Goal: Information Seeking & Learning: Learn about a topic

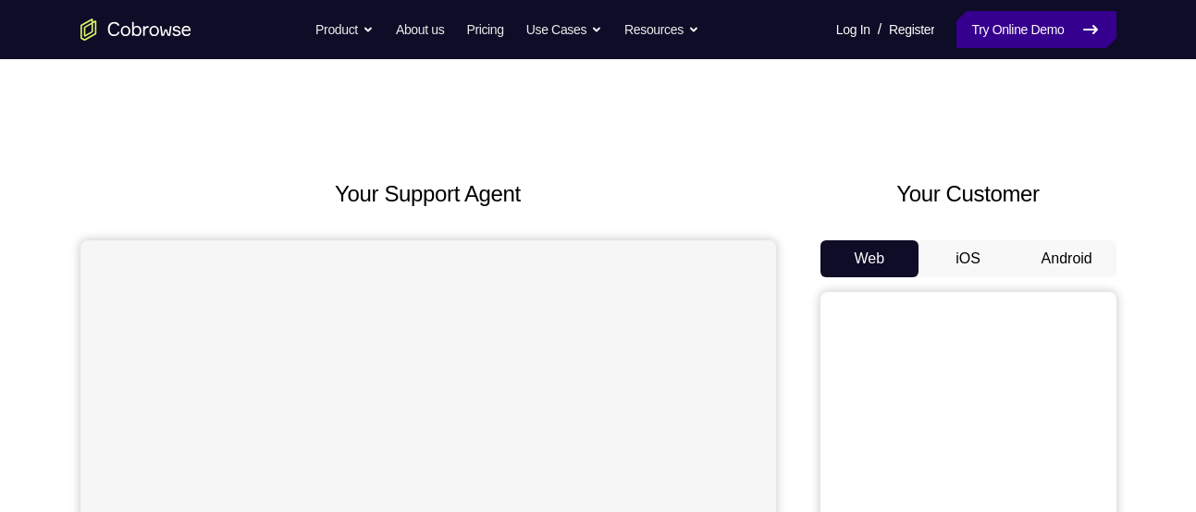
click at [1001, 20] on link "Try Online Demo" at bounding box center [1035, 29] width 159 height 37
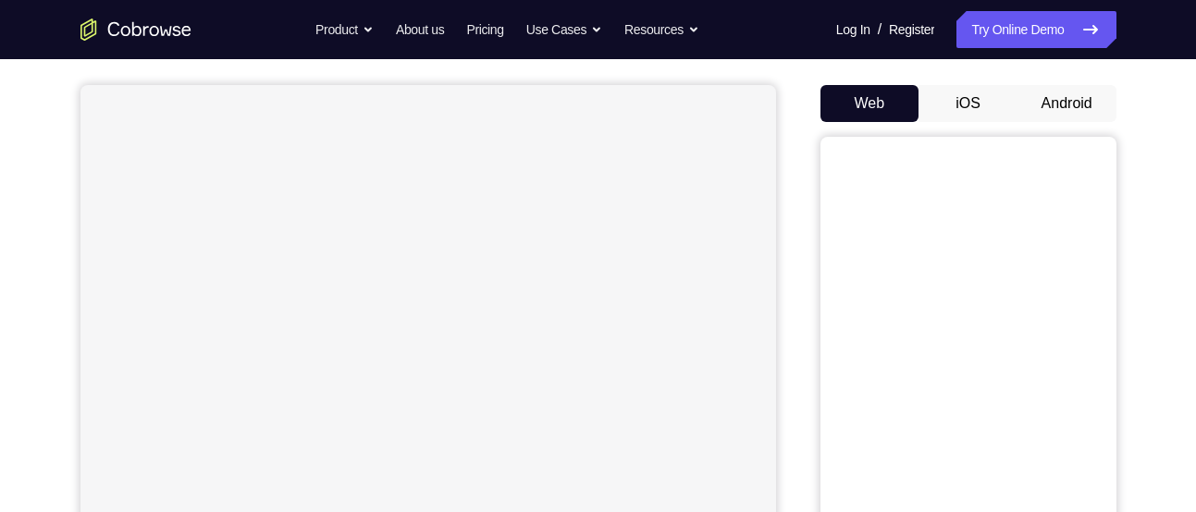
click at [1075, 92] on button "Android" at bounding box center [1066, 103] width 99 height 37
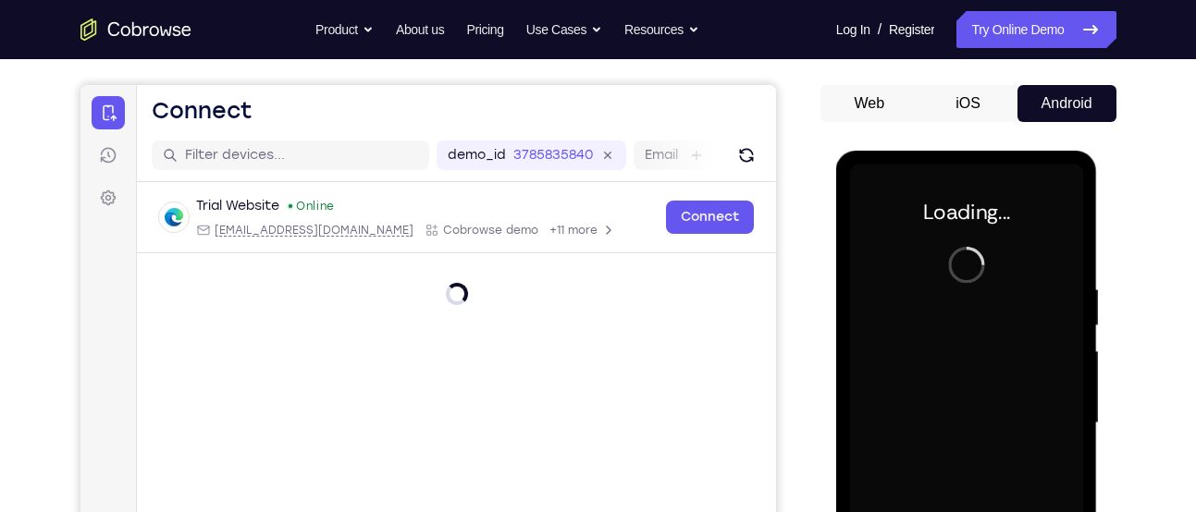
scroll to position [0, 0]
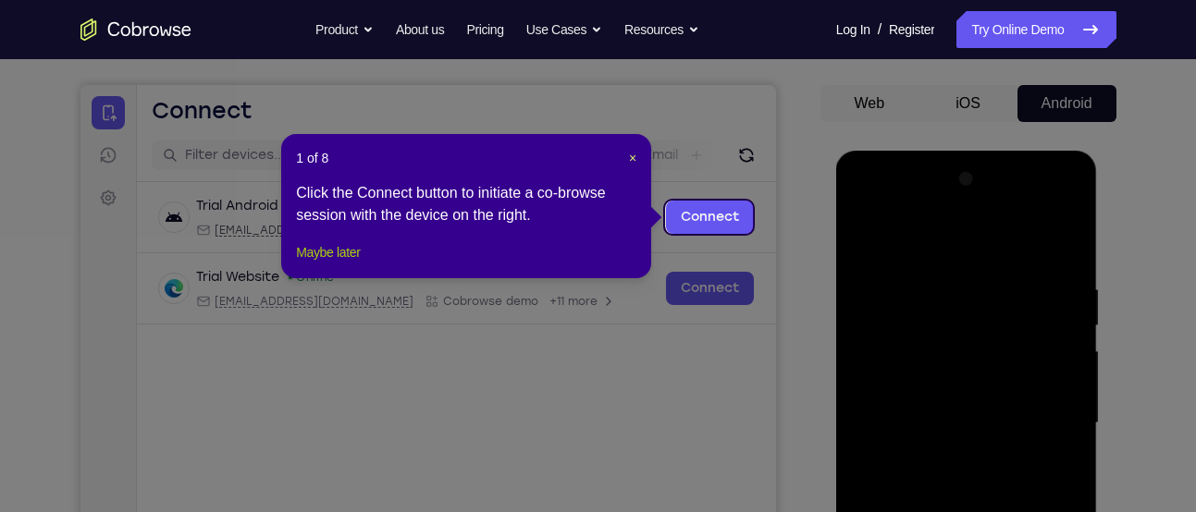
click at [336, 264] on button "Maybe later" at bounding box center [328, 252] width 64 height 22
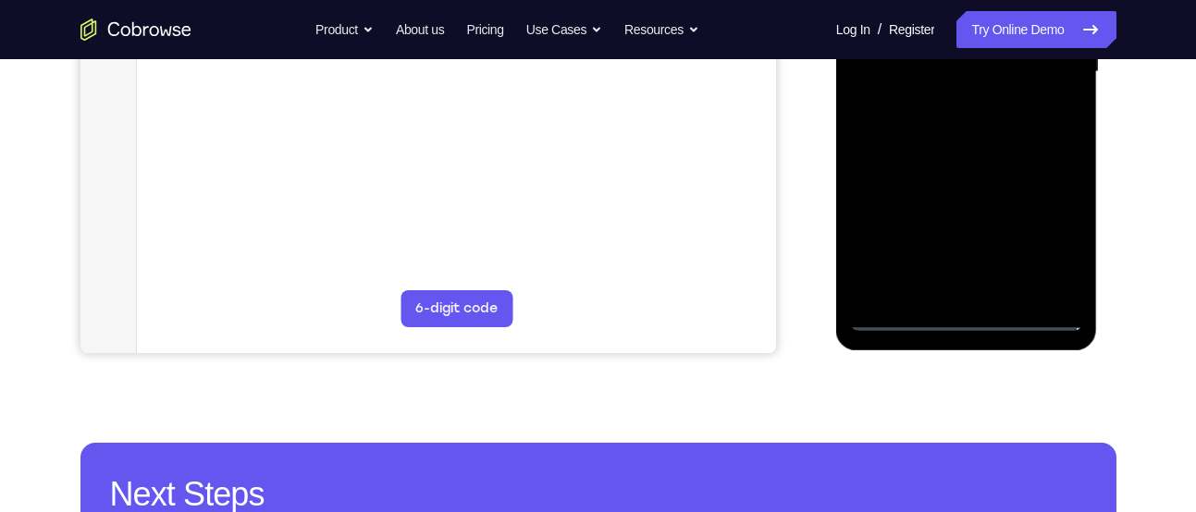
scroll to position [509, 0]
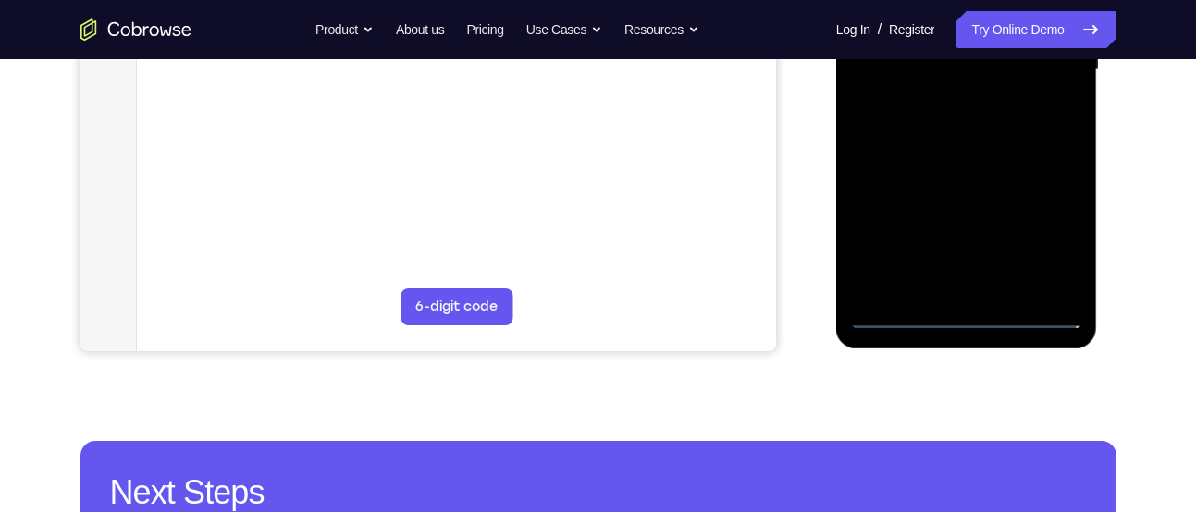
click at [1028, 308] on div at bounding box center [966, 70] width 233 height 518
click at [1039, 314] on div at bounding box center [966, 70] width 233 height 518
drag, startPoint x: 898, startPoint y: 175, endPoint x: 1110, endPoint y: 143, distance: 214.1
click at [1100, 143] on html "Online web based iOS Simulators and Android Emulators. Run iPhone, iPad, Mobile…" at bounding box center [968, 74] width 264 height 555
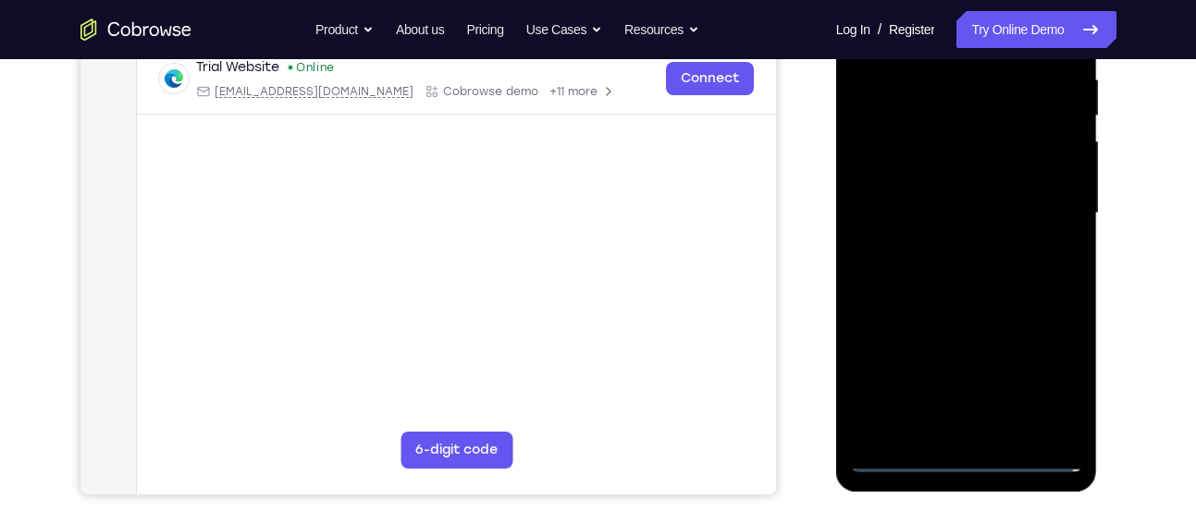
scroll to position [352, 0]
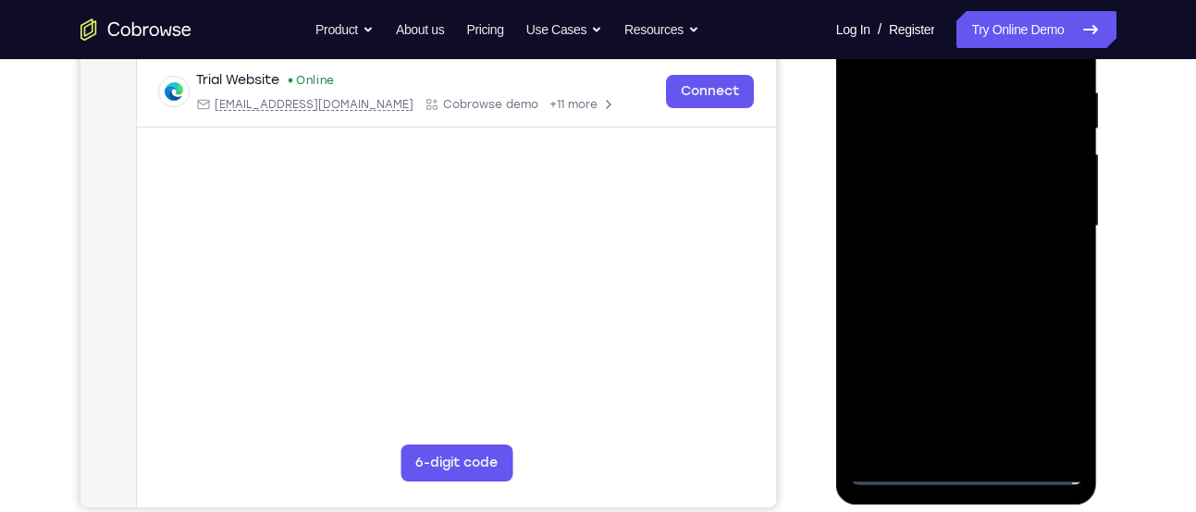
click at [911, 211] on div at bounding box center [966, 227] width 233 height 518
click at [1040, 388] on div at bounding box center [966, 227] width 233 height 518
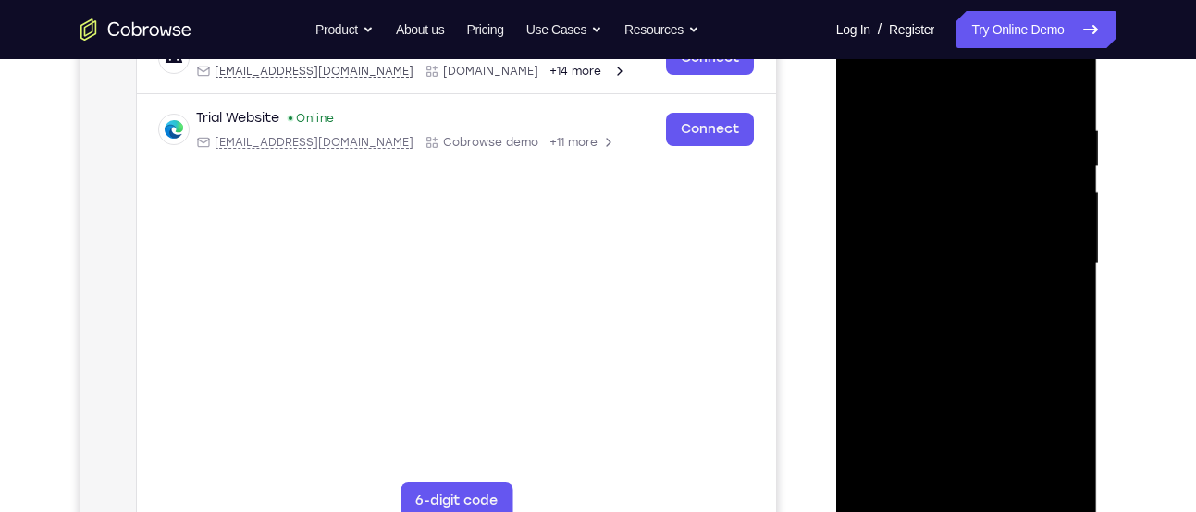
scroll to position [313, 0]
click at [958, 86] on div at bounding box center [966, 266] width 233 height 518
click at [1047, 251] on div at bounding box center [966, 266] width 233 height 518
click at [941, 296] on div at bounding box center [966, 266] width 233 height 518
click at [957, 348] on div at bounding box center [966, 266] width 233 height 518
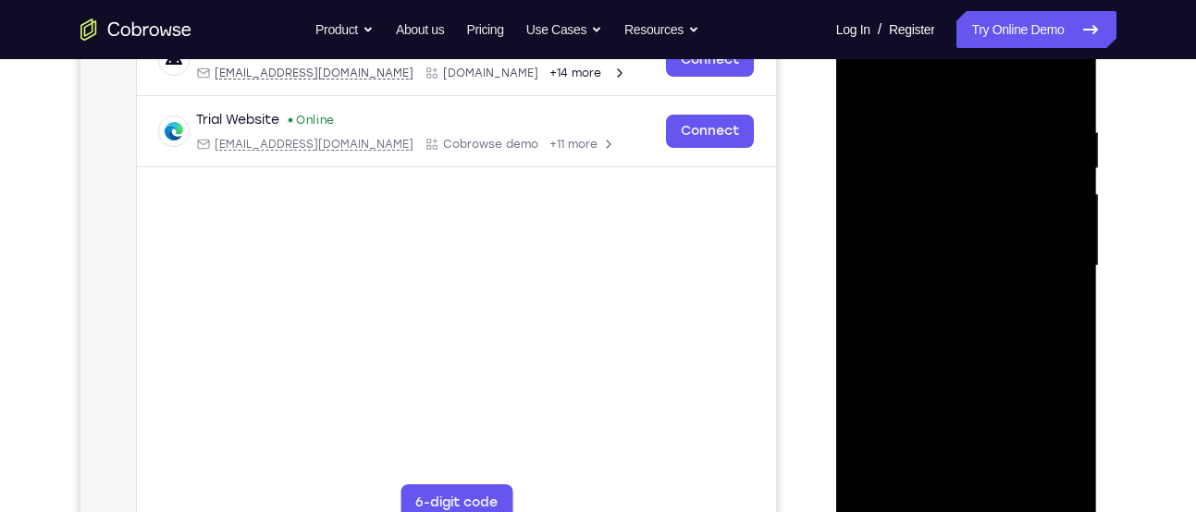
click at [967, 360] on div at bounding box center [966, 266] width 233 height 518
click at [978, 191] on div at bounding box center [966, 266] width 233 height 518
drag, startPoint x: 978, startPoint y: 191, endPoint x: 957, endPoint y: 224, distance: 38.7
click at [957, 224] on div at bounding box center [966, 266] width 233 height 518
click at [971, 225] on div at bounding box center [966, 266] width 233 height 518
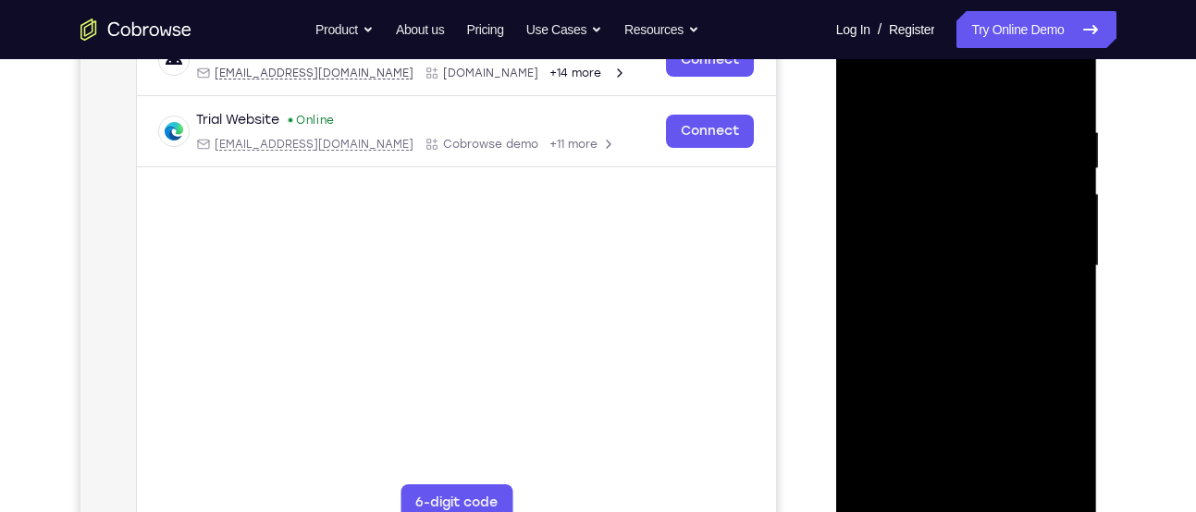
click at [956, 368] on div at bounding box center [966, 266] width 233 height 518
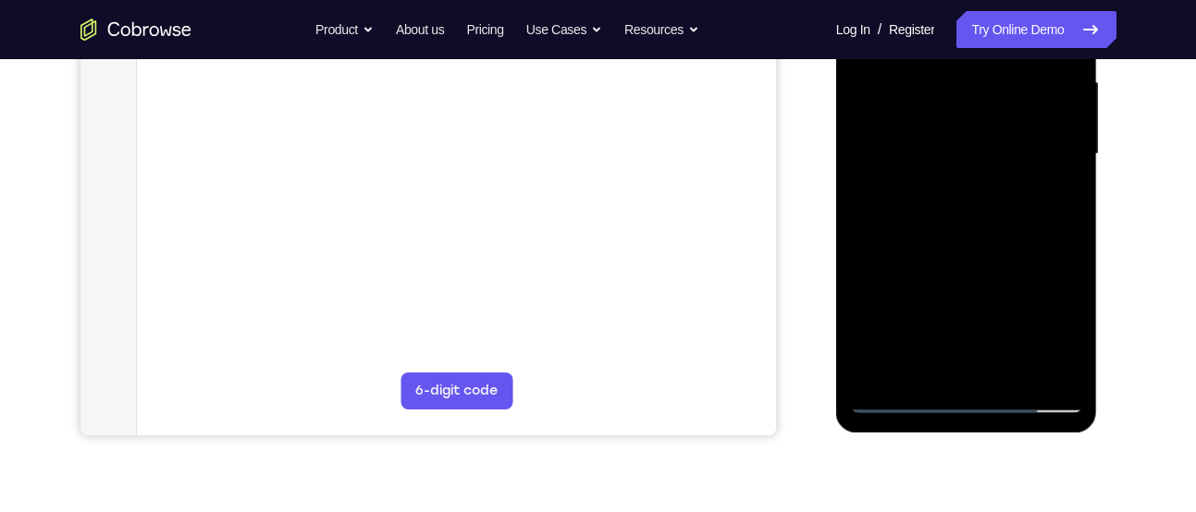
scroll to position [426, 0]
click at [996, 377] on div at bounding box center [966, 153] width 233 height 518
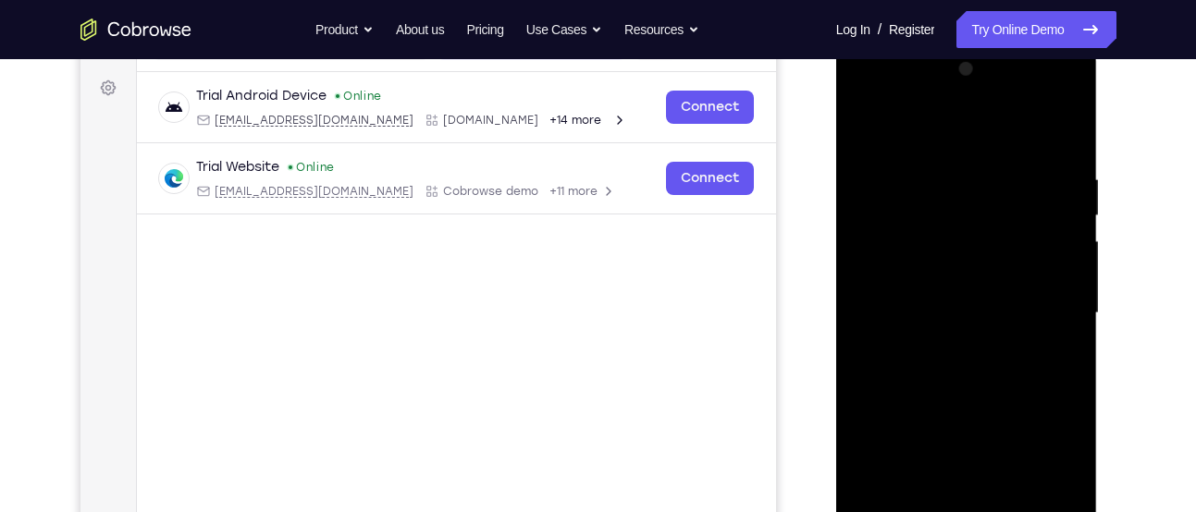
scroll to position [262, 0]
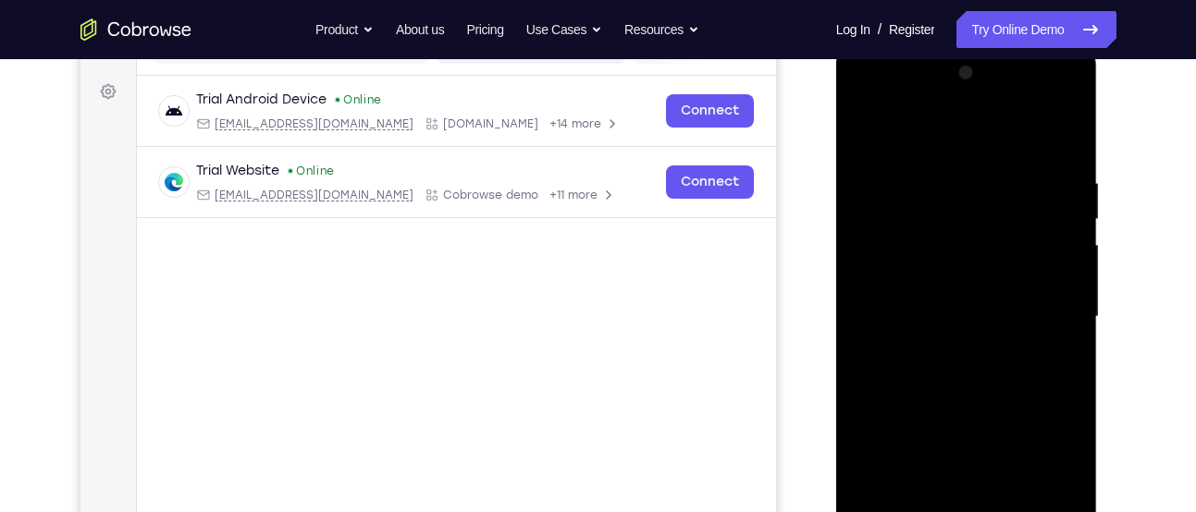
click at [903, 228] on div at bounding box center [966, 317] width 233 height 518
click at [953, 292] on div at bounding box center [966, 317] width 233 height 518
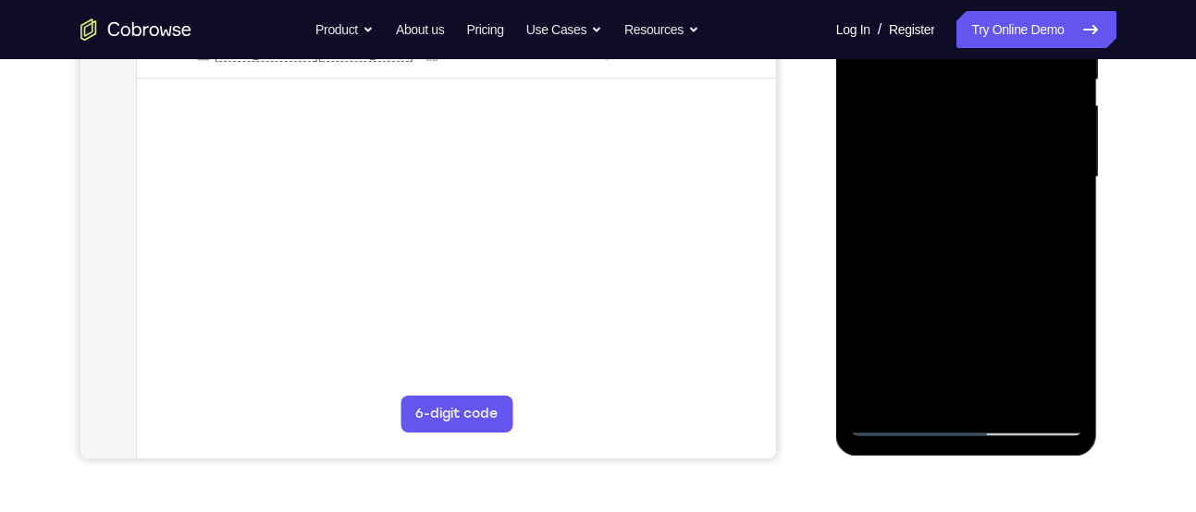
scroll to position [403, 0]
click at [975, 249] on div at bounding box center [966, 176] width 233 height 518
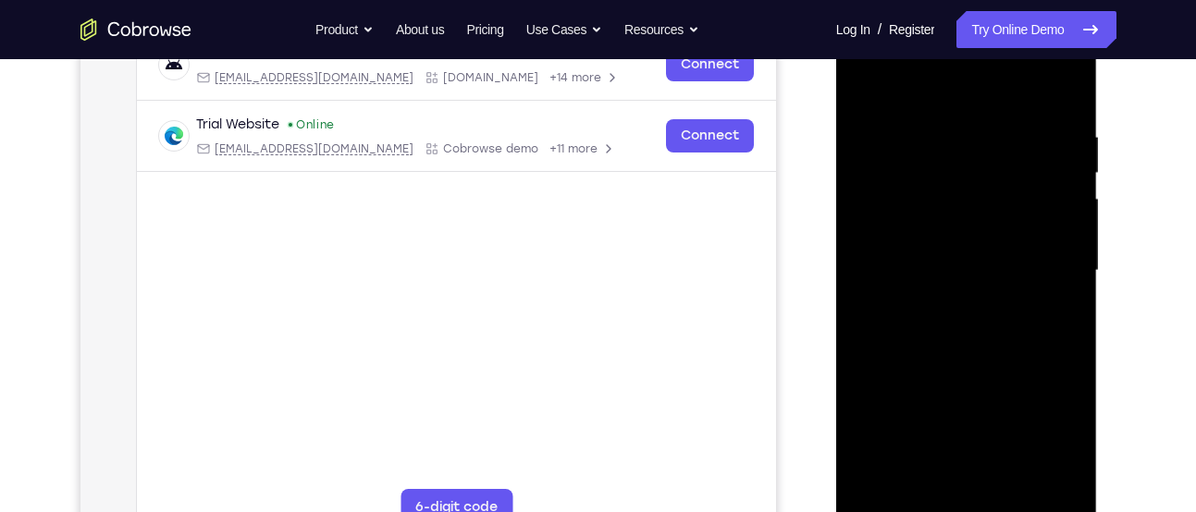
scroll to position [279, 0]
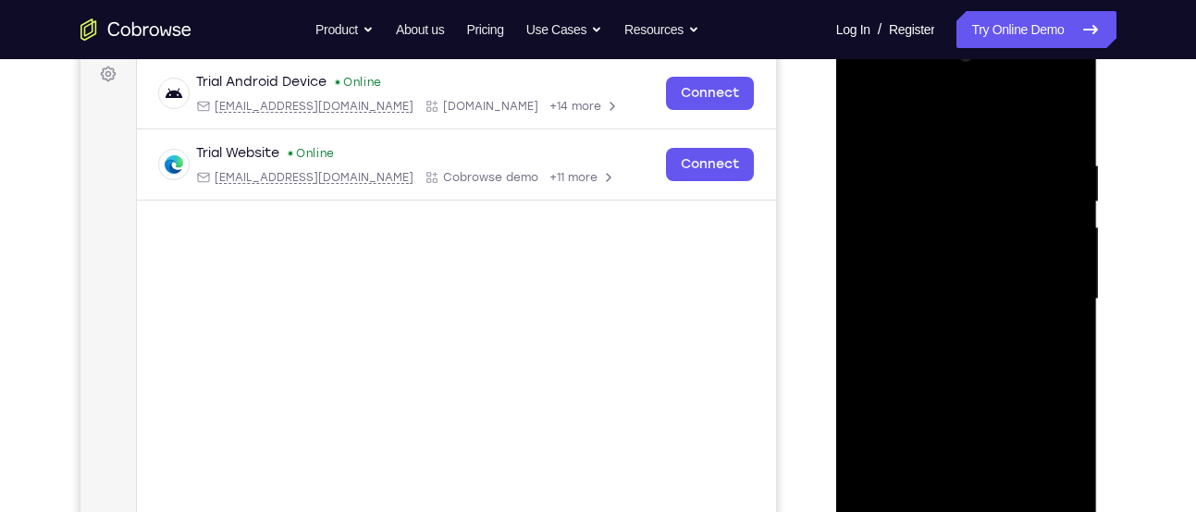
click at [1064, 106] on div at bounding box center [966, 300] width 233 height 518
click at [864, 115] on div at bounding box center [966, 300] width 233 height 518
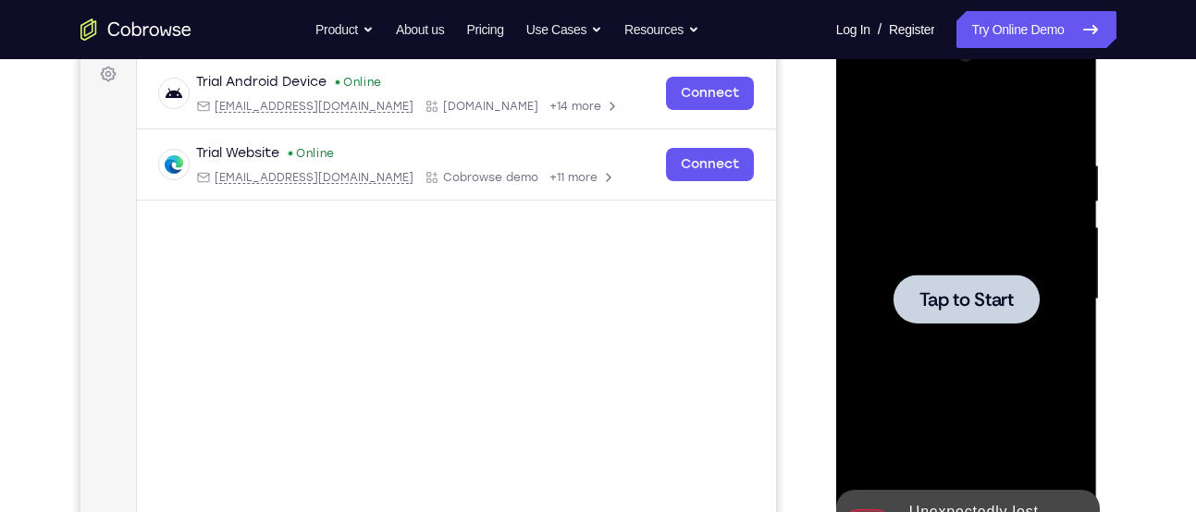
click at [995, 314] on div at bounding box center [966, 299] width 146 height 49
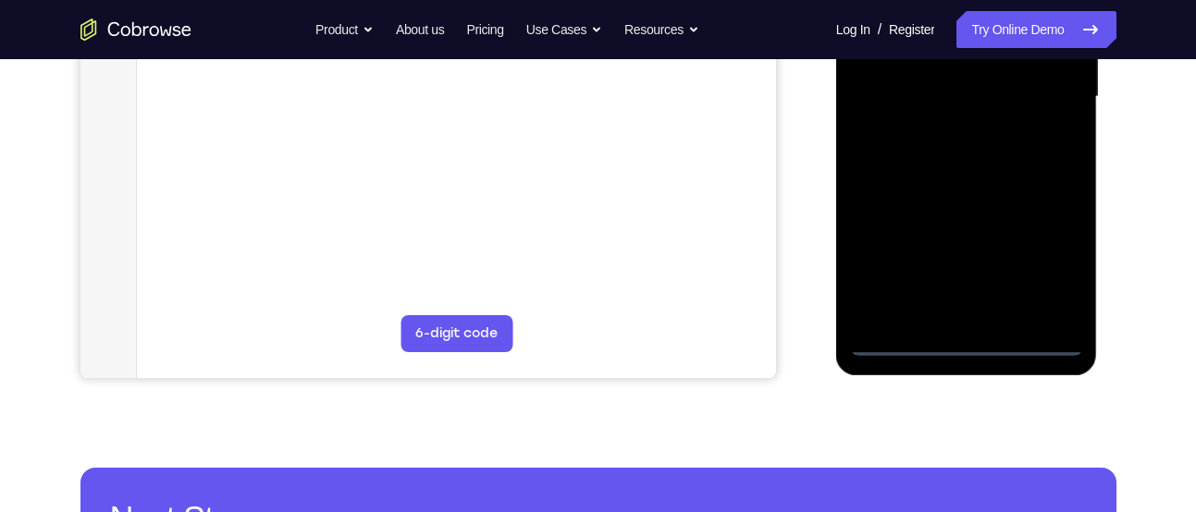
scroll to position [500, 0]
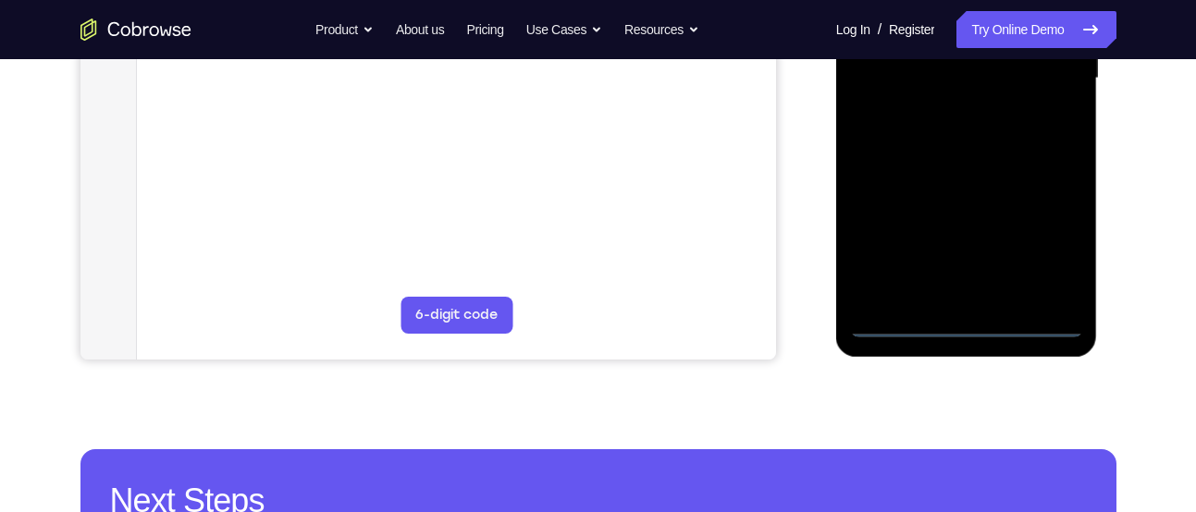
click at [1028, 314] on div at bounding box center [966, 79] width 233 height 518
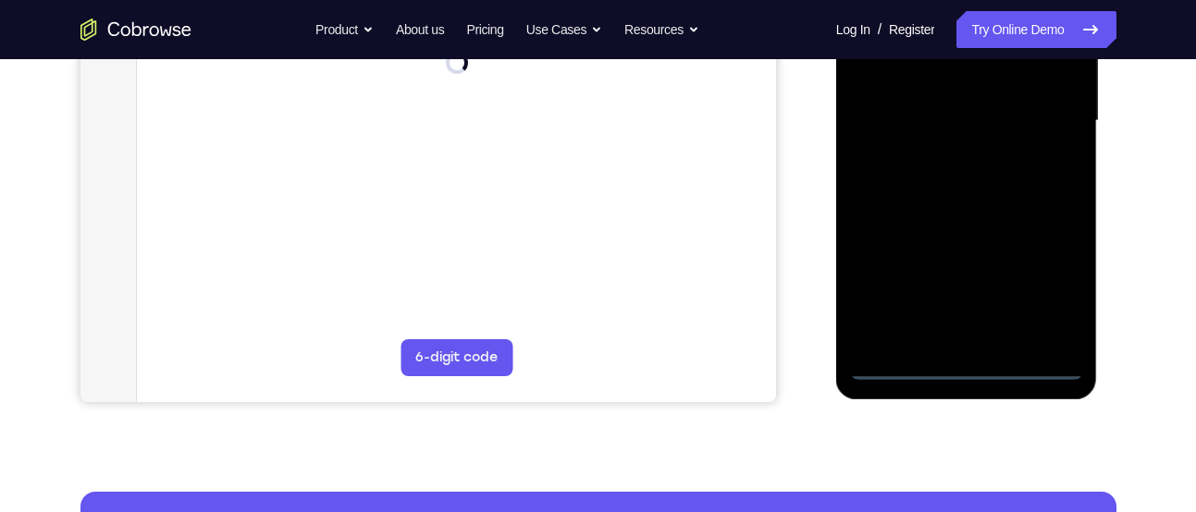
scroll to position [457, 0]
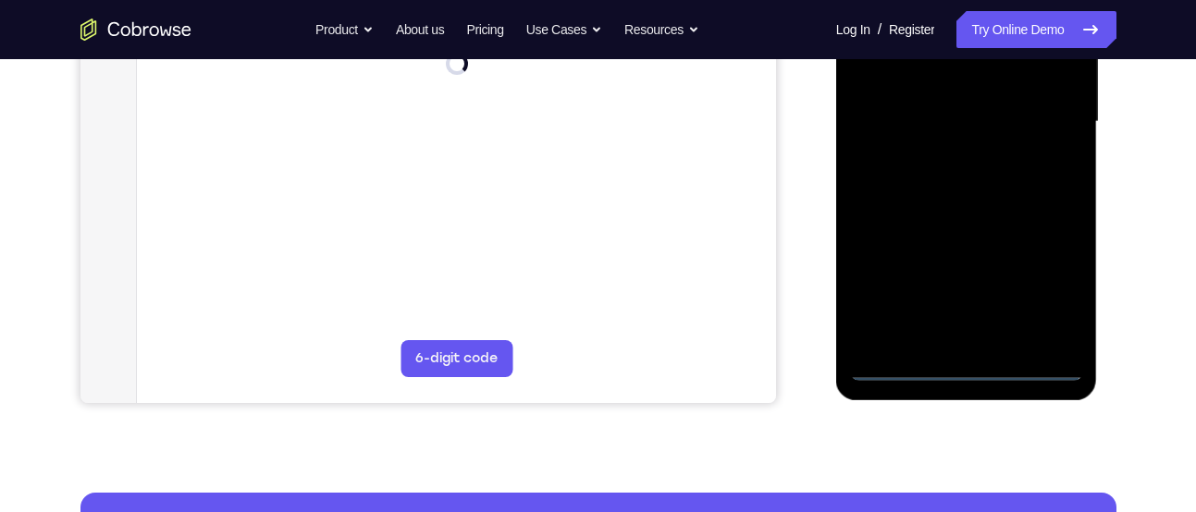
click at [1047, 370] on div at bounding box center [966, 122] width 233 height 518
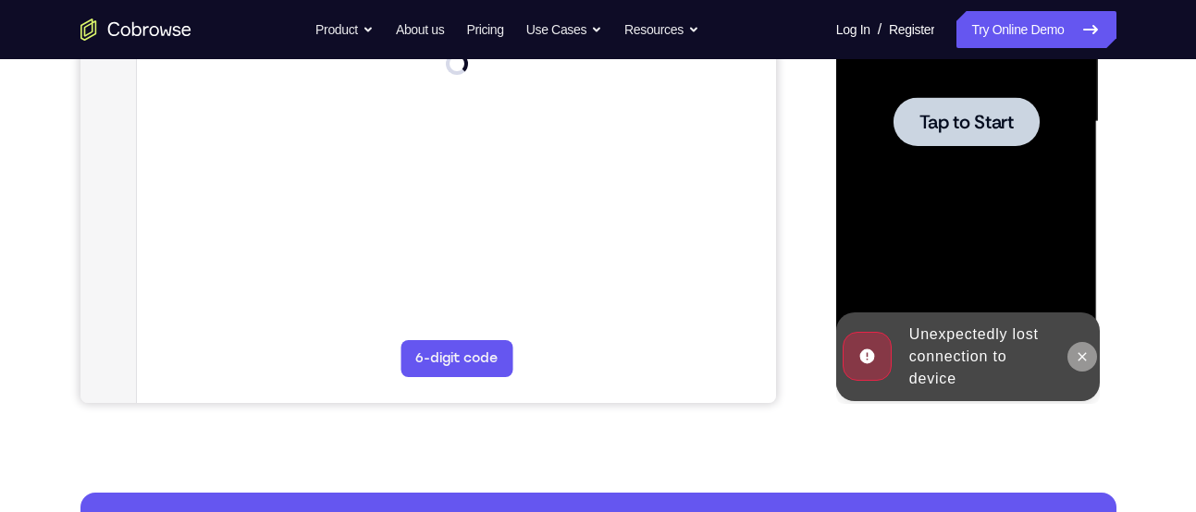
click at [1095, 358] on button at bounding box center [1082, 357] width 30 height 30
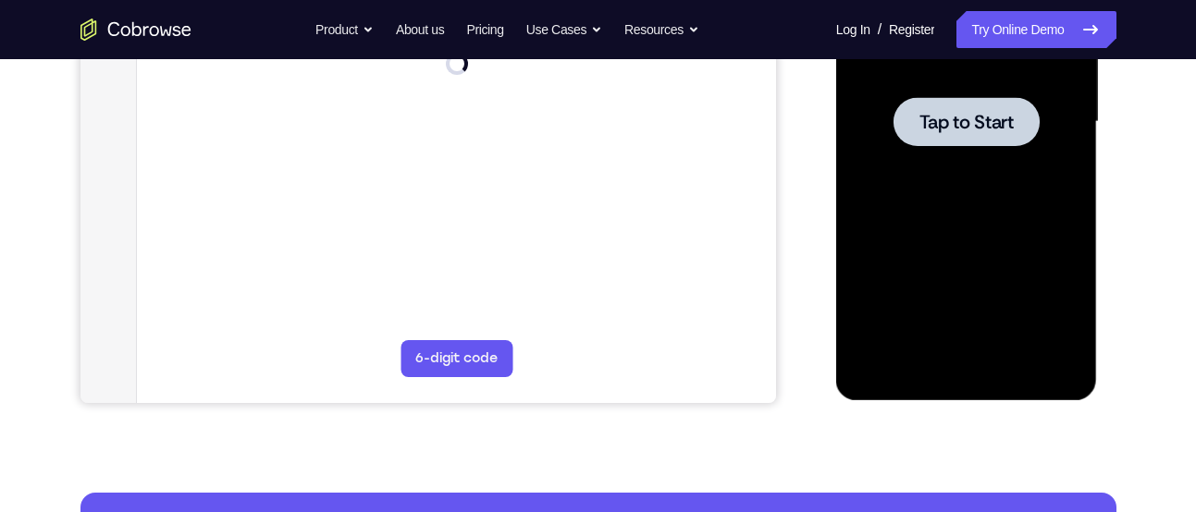
click at [973, 95] on div at bounding box center [966, 122] width 233 height 518
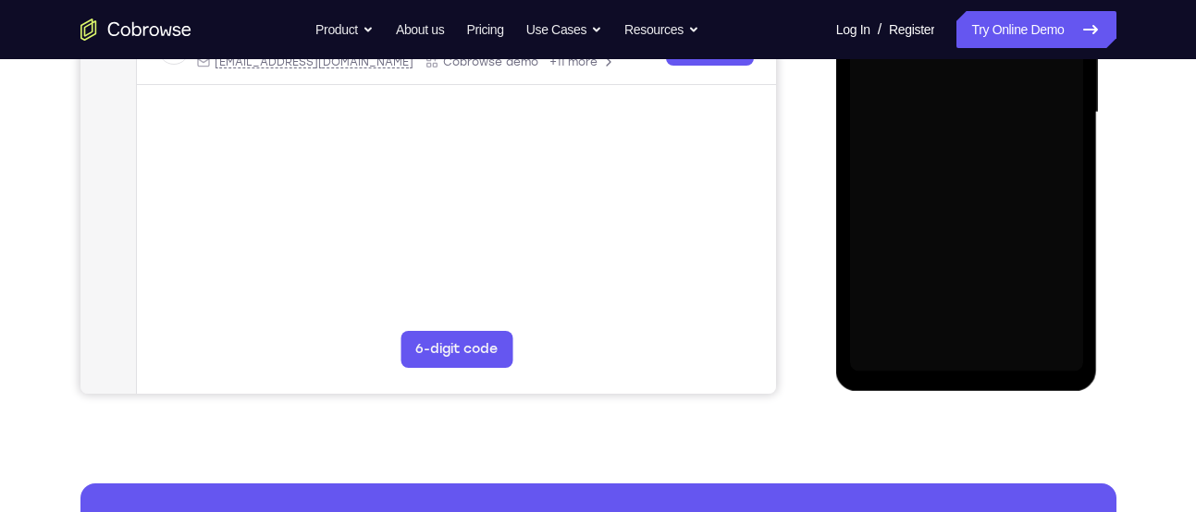
scroll to position [467, 0]
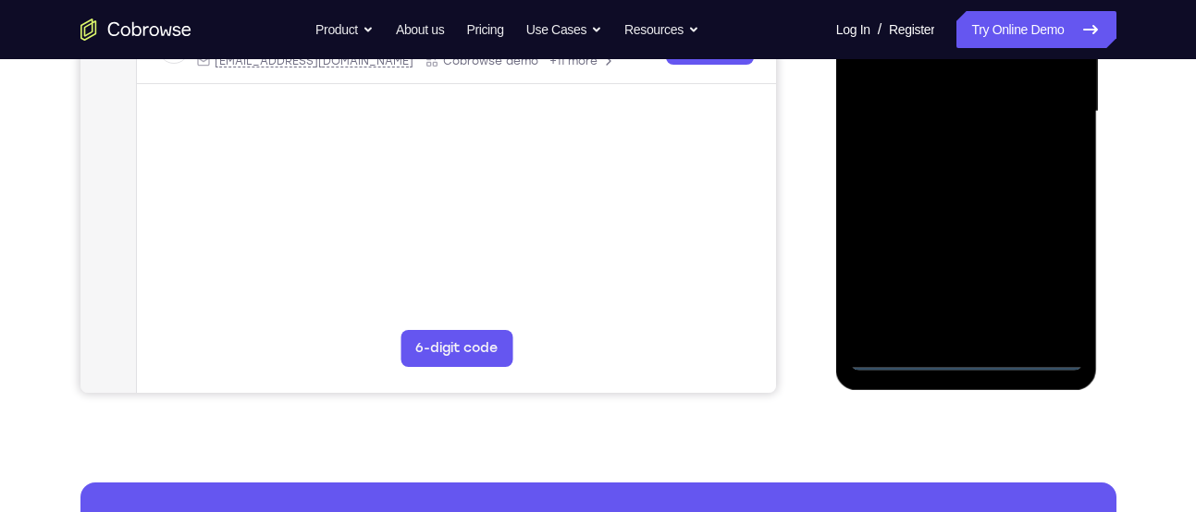
click at [1021, 354] on div at bounding box center [966, 112] width 233 height 518
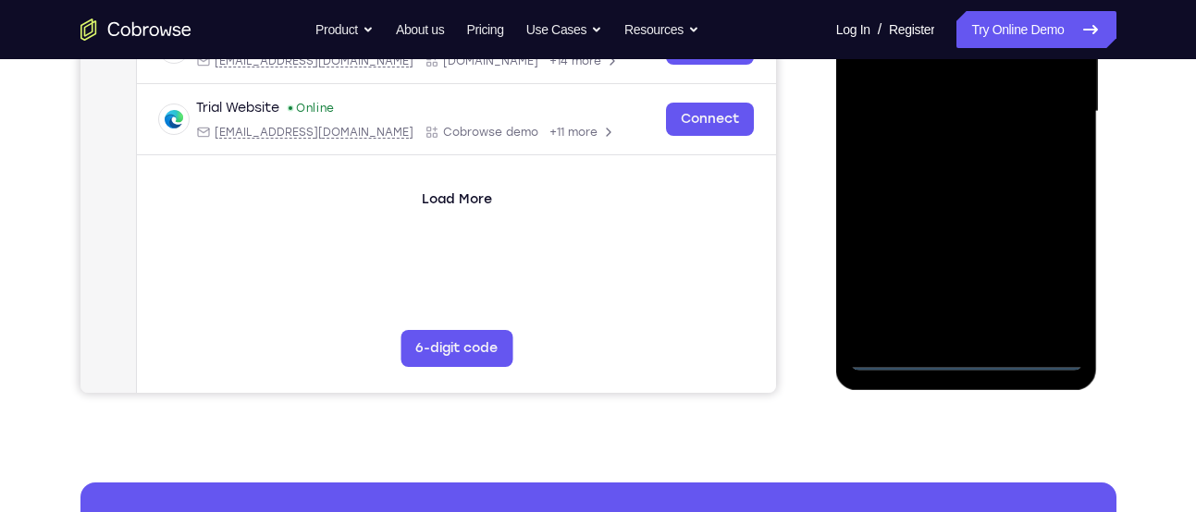
drag, startPoint x: 922, startPoint y: 234, endPoint x: 1041, endPoint y: 227, distance: 119.5
click at [1041, 227] on div at bounding box center [966, 112] width 233 height 518
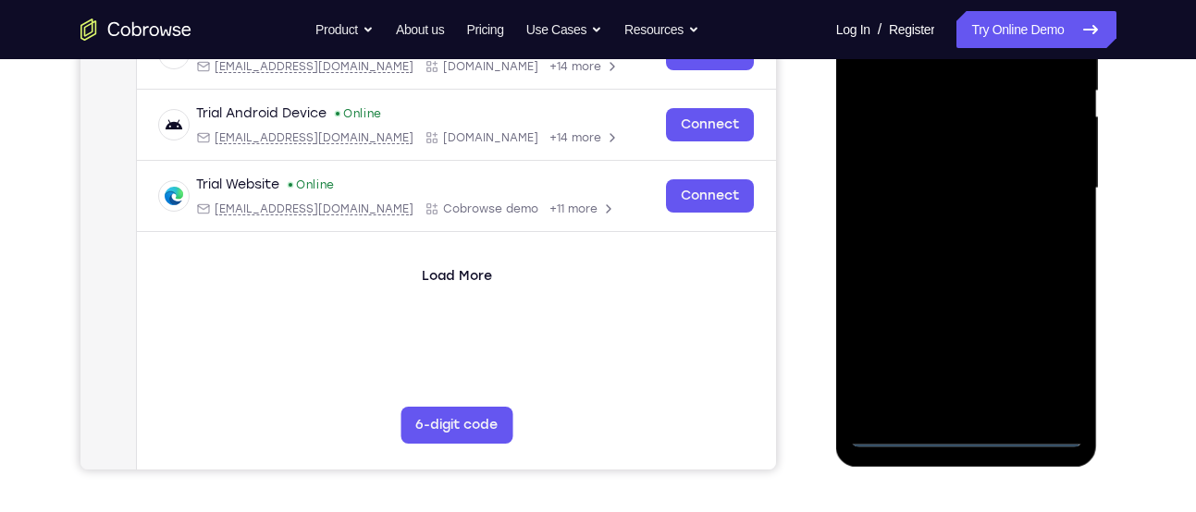
scroll to position [389, 0]
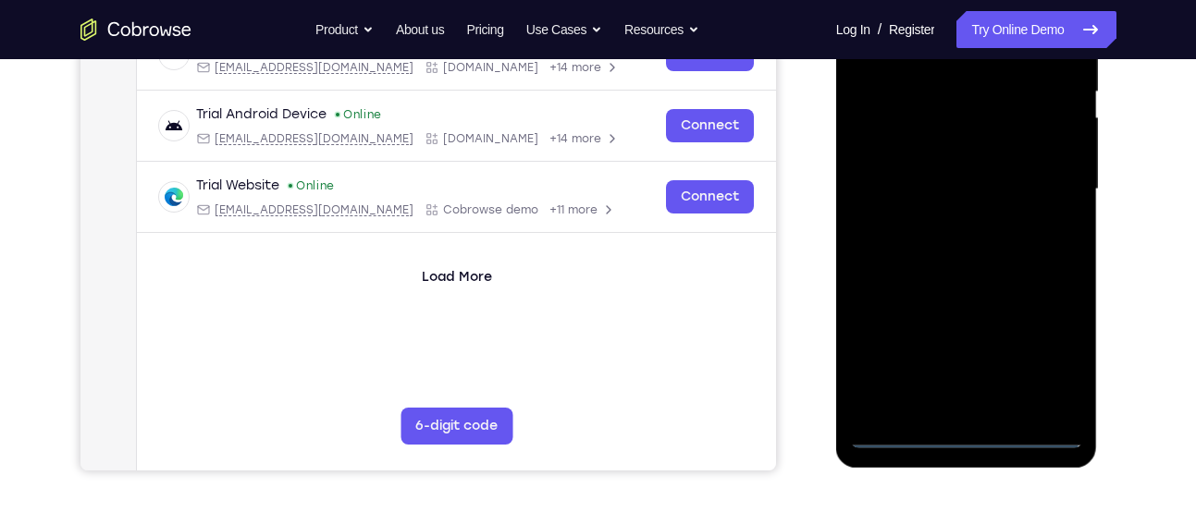
drag, startPoint x: 897, startPoint y: 230, endPoint x: 1067, endPoint y: 195, distance: 173.8
click at [1067, 195] on div at bounding box center [966, 190] width 233 height 518
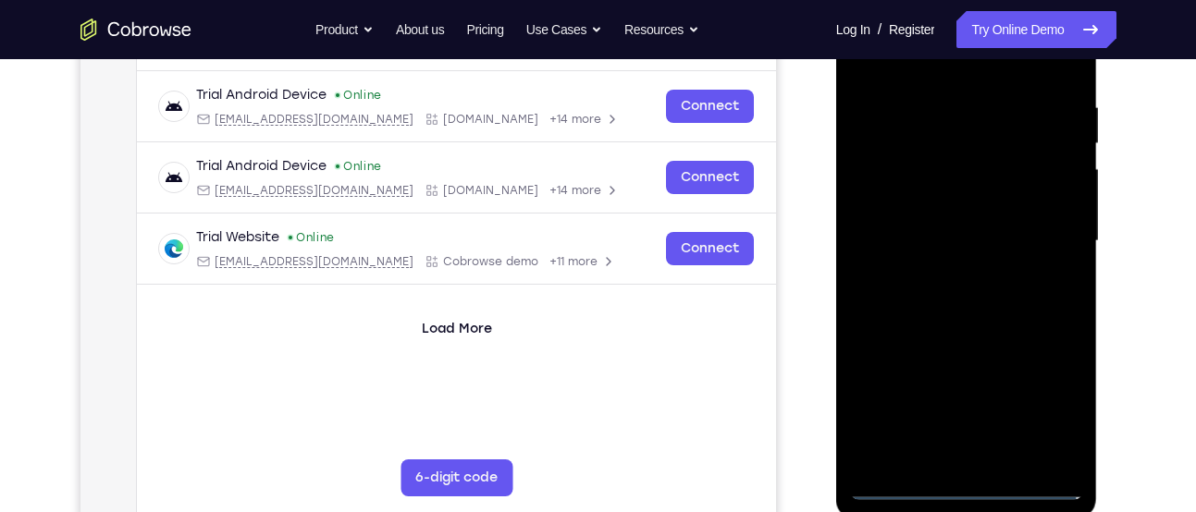
scroll to position [336, 0]
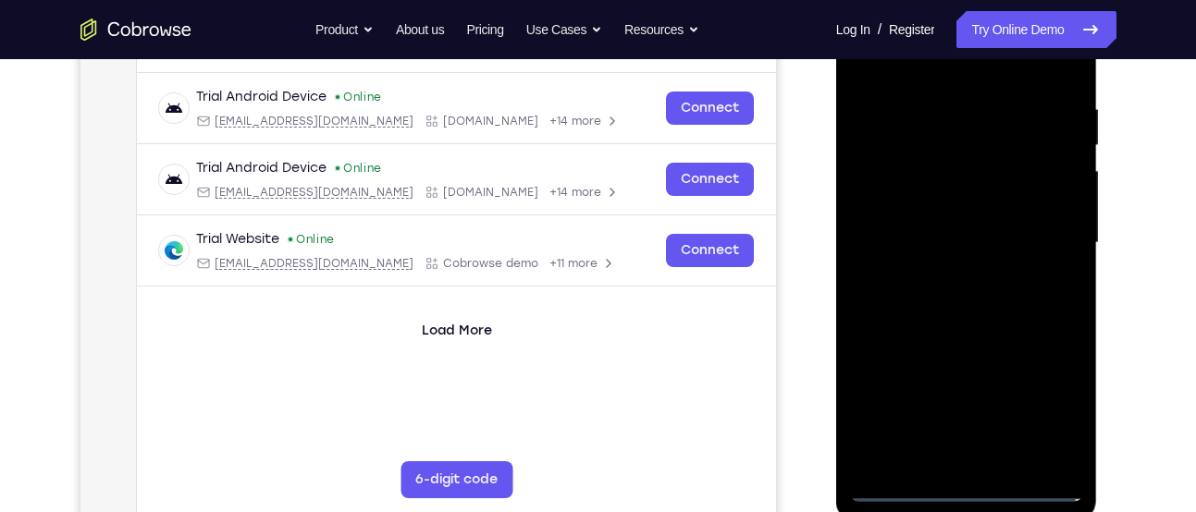
click at [909, 236] on div at bounding box center [966, 243] width 233 height 518
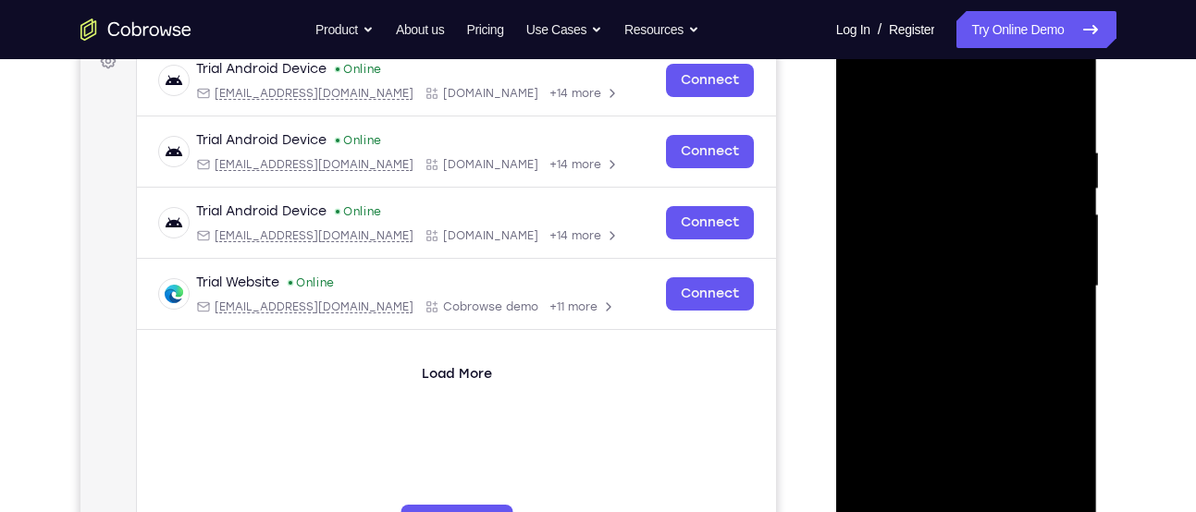
click at [890, 274] on div at bounding box center [966, 287] width 233 height 518
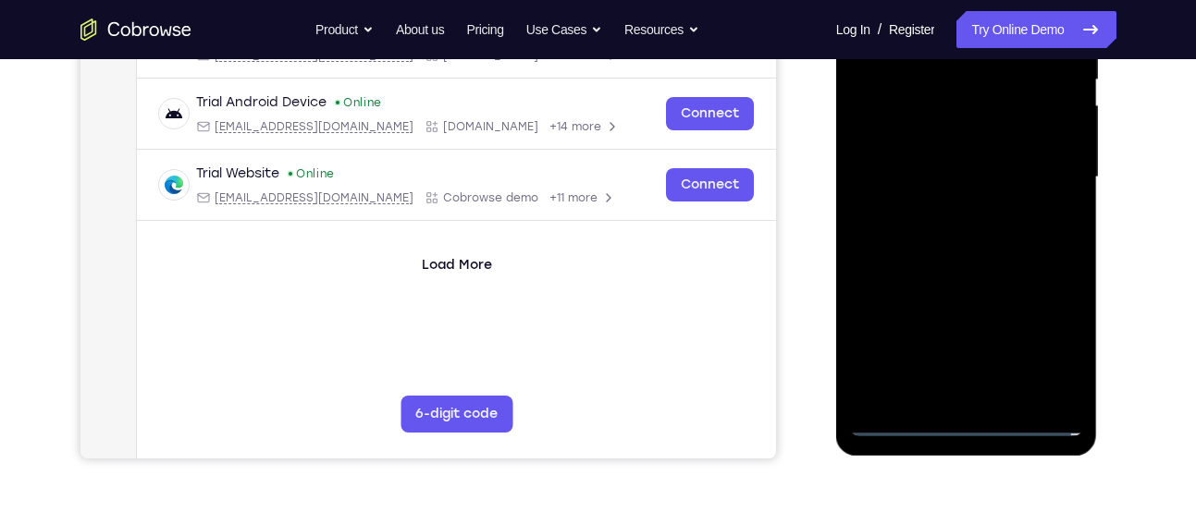
scroll to position [402, 0]
click at [1043, 332] on div at bounding box center [966, 177] width 233 height 518
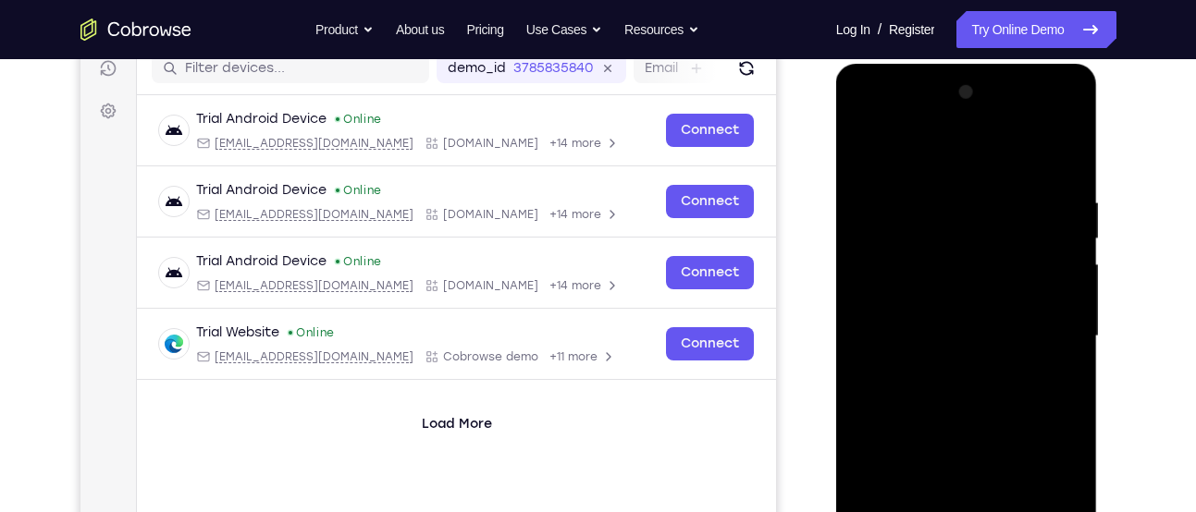
scroll to position [240, 0]
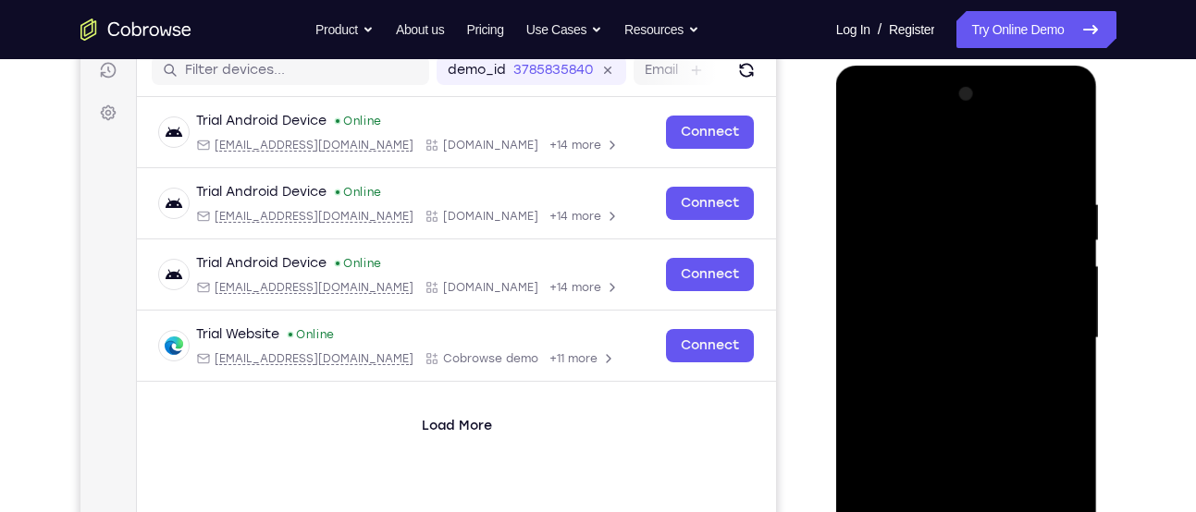
click at [901, 137] on div at bounding box center [966, 339] width 233 height 518
click at [1046, 326] on div at bounding box center [966, 339] width 233 height 518
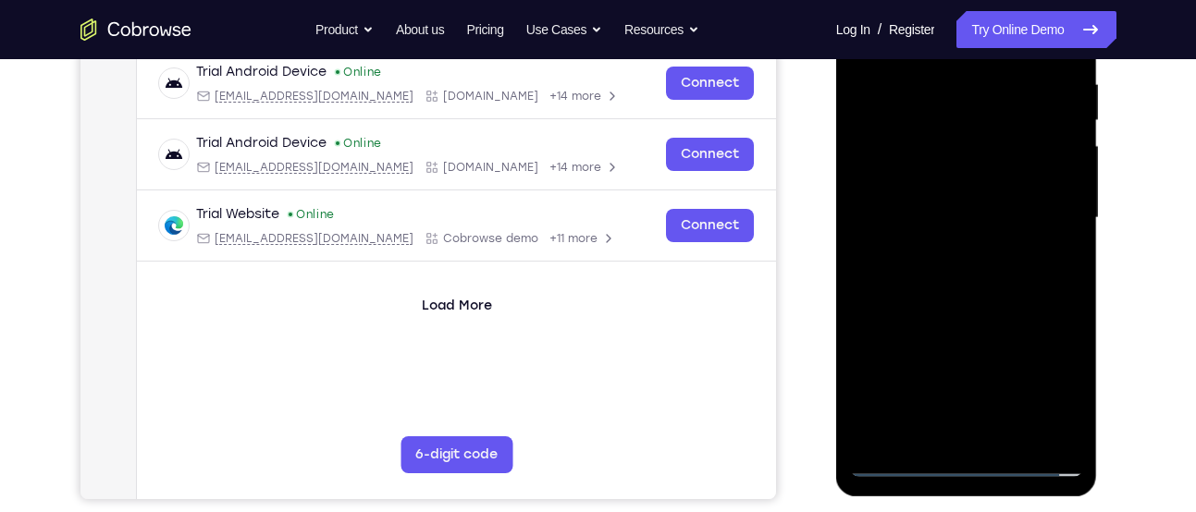
scroll to position [365, 0]
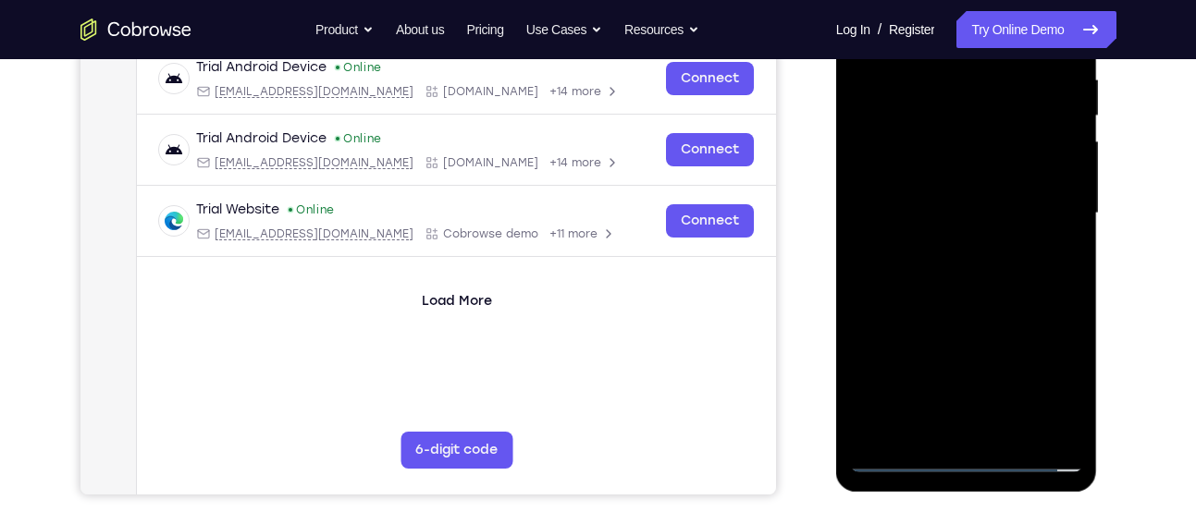
click at [939, 244] on div at bounding box center [966, 214] width 233 height 518
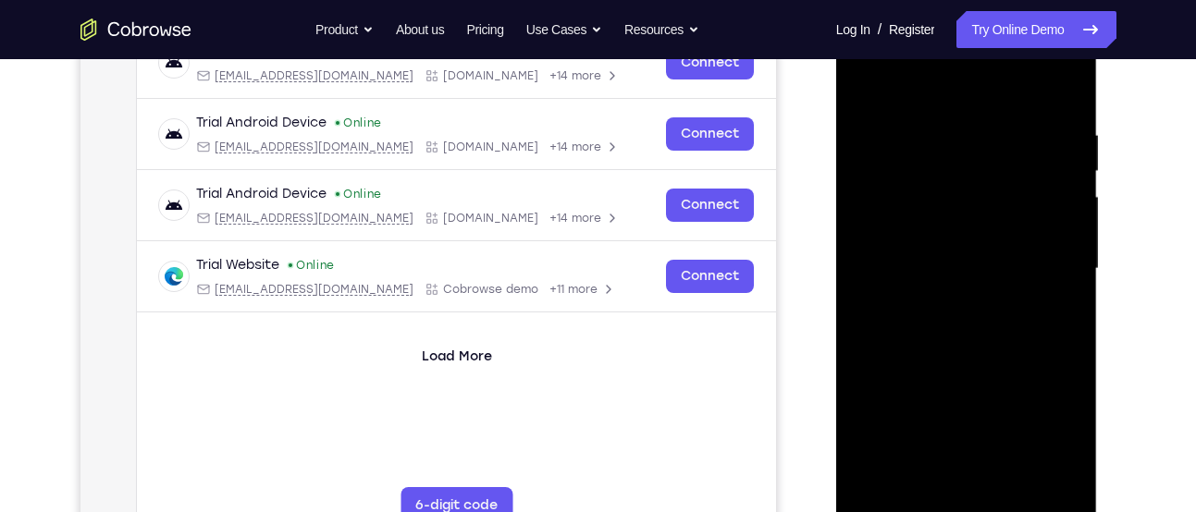
scroll to position [308, 0]
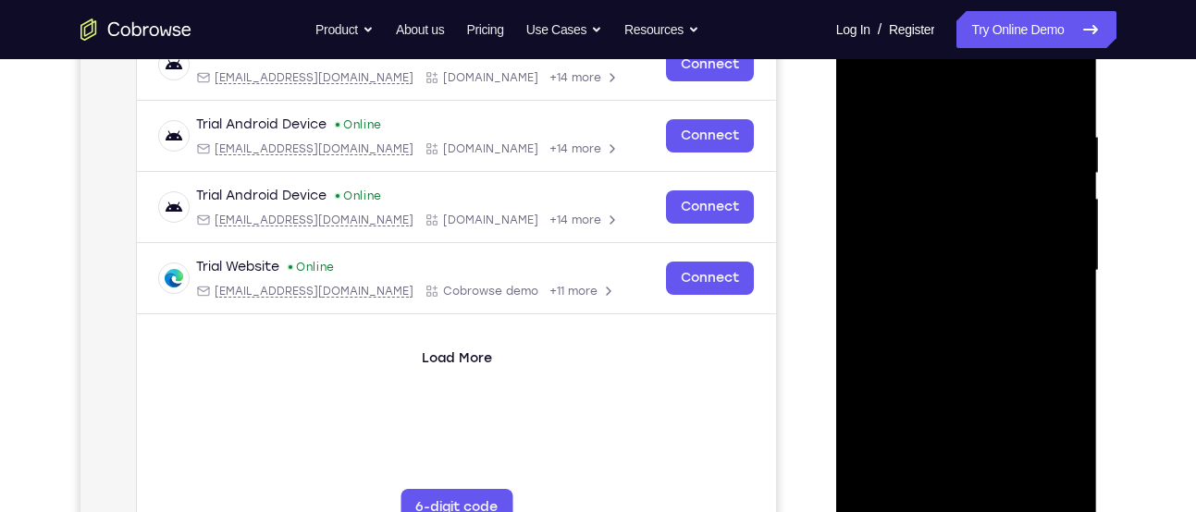
click at [963, 366] on div at bounding box center [966, 271] width 233 height 518
click at [990, 192] on div at bounding box center [966, 271] width 233 height 518
click at [973, 227] on div at bounding box center [966, 271] width 233 height 518
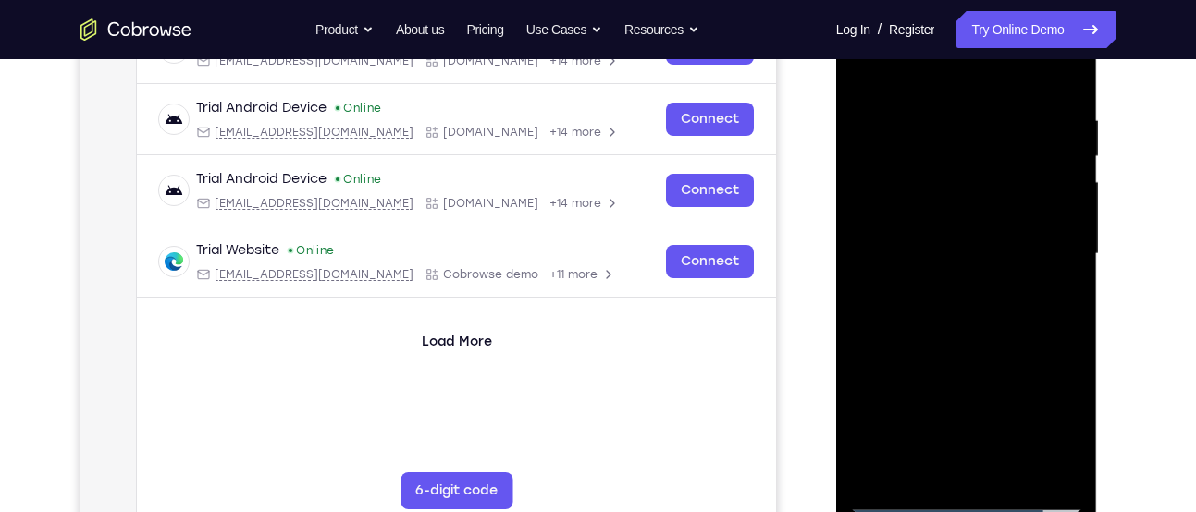
click at [956, 359] on div at bounding box center [966, 254] width 233 height 518
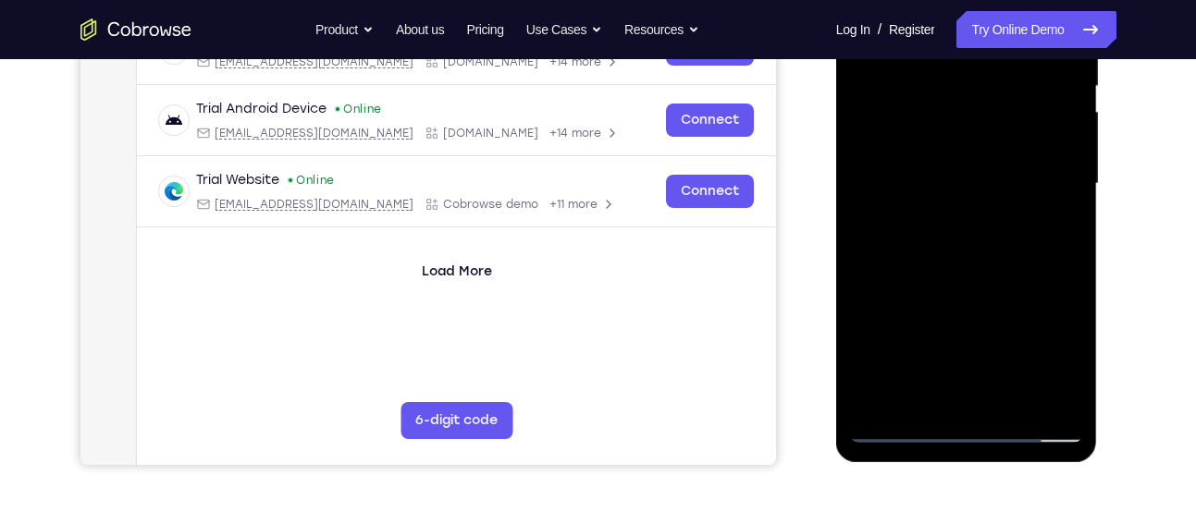
scroll to position [396, 0]
click at [948, 398] on div at bounding box center [966, 183] width 233 height 518
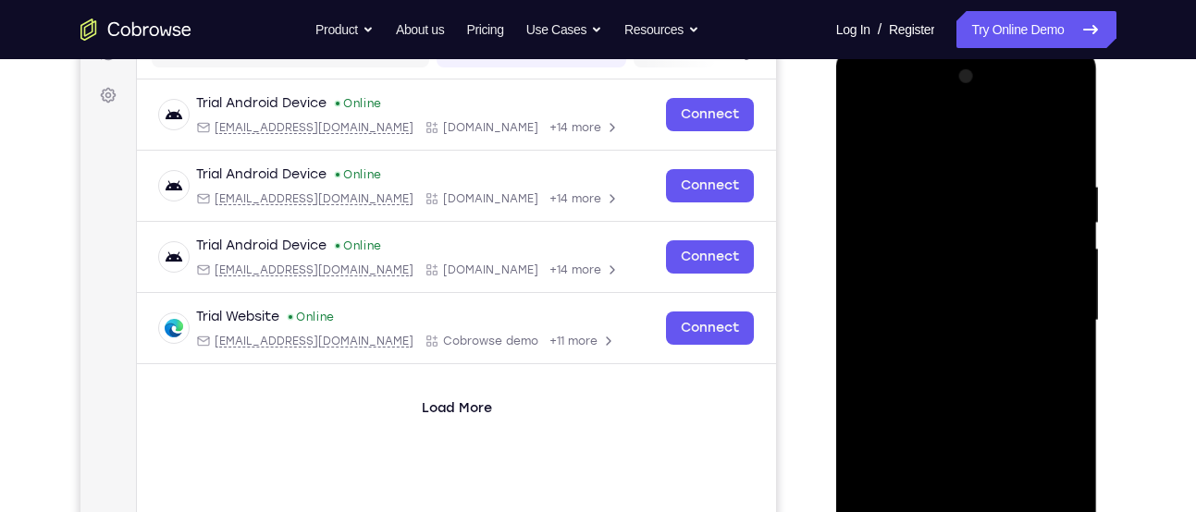
scroll to position [255, 0]
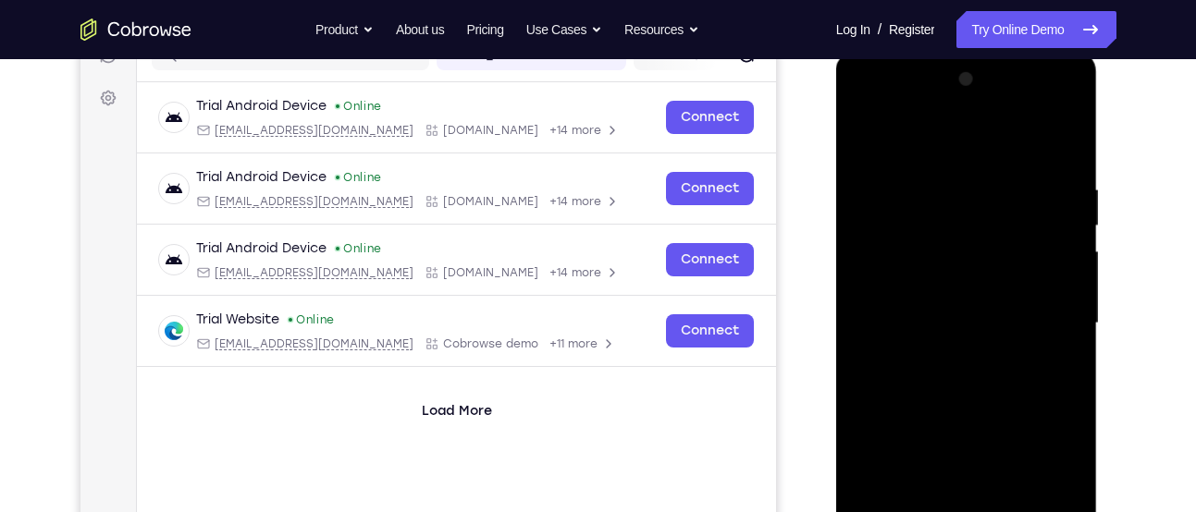
click at [891, 234] on div at bounding box center [966, 324] width 233 height 518
click at [944, 305] on div at bounding box center [966, 324] width 233 height 518
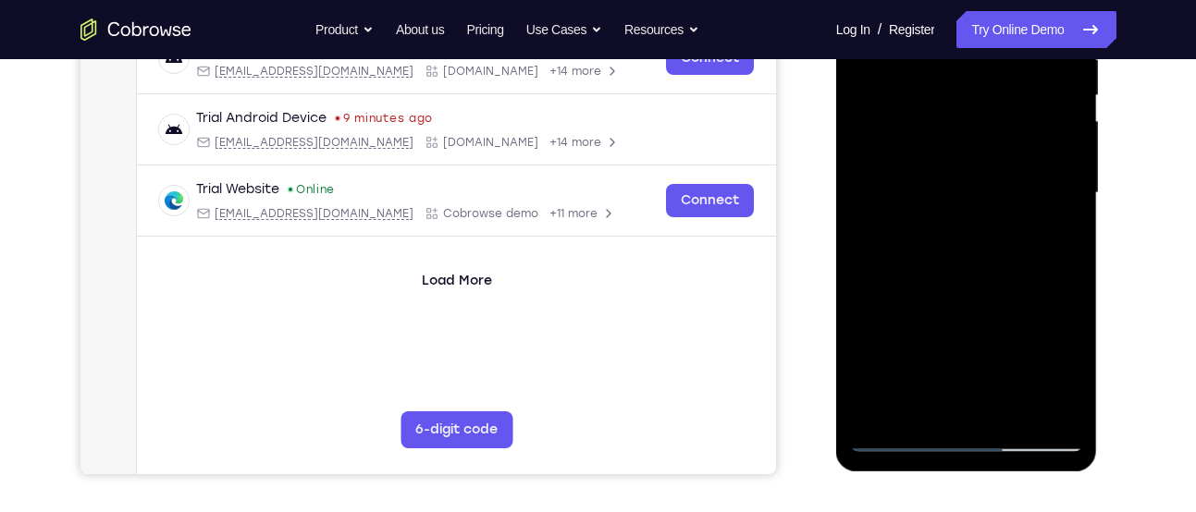
scroll to position [391, 0]
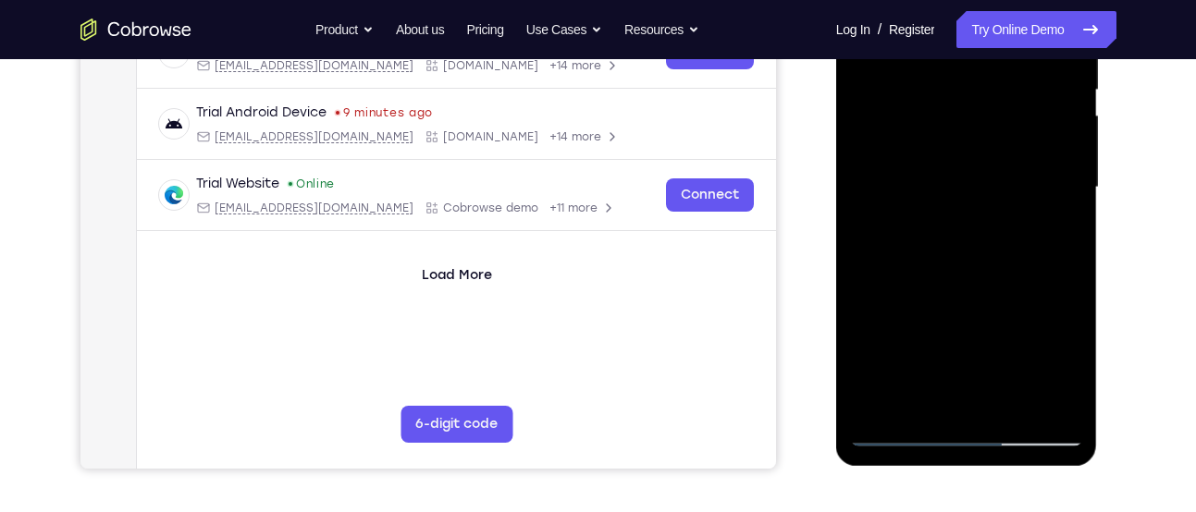
click at [977, 264] on div at bounding box center [966, 188] width 233 height 518
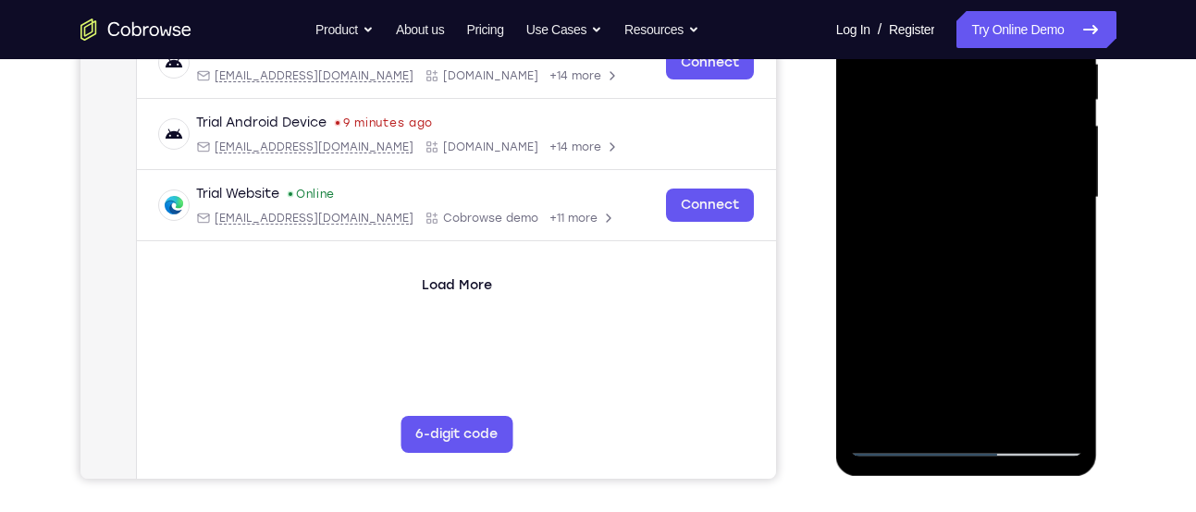
scroll to position [382, 0]
click at [1013, 415] on div at bounding box center [966, 197] width 233 height 518
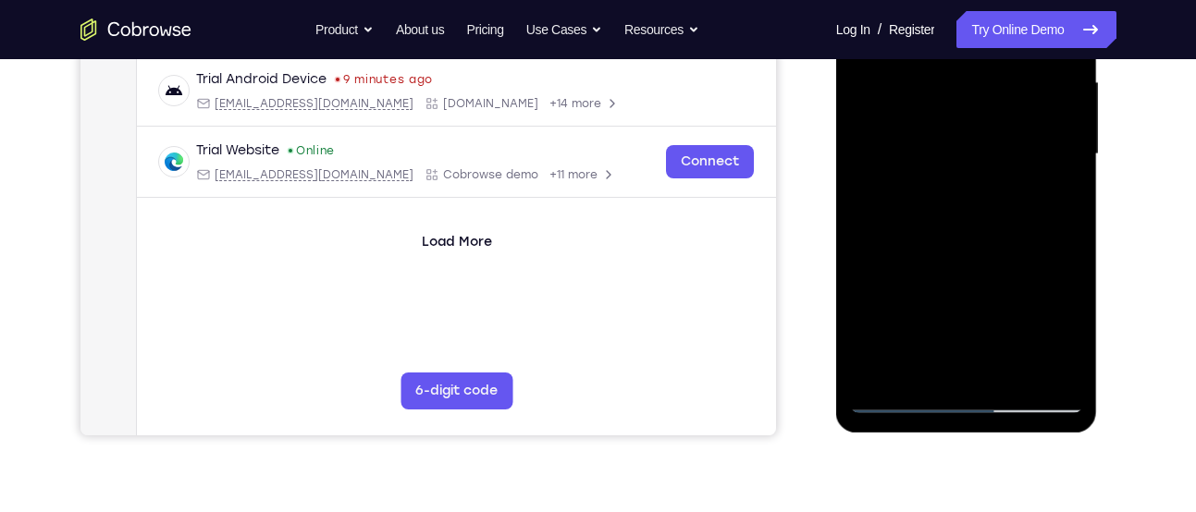
scroll to position [431, 0]
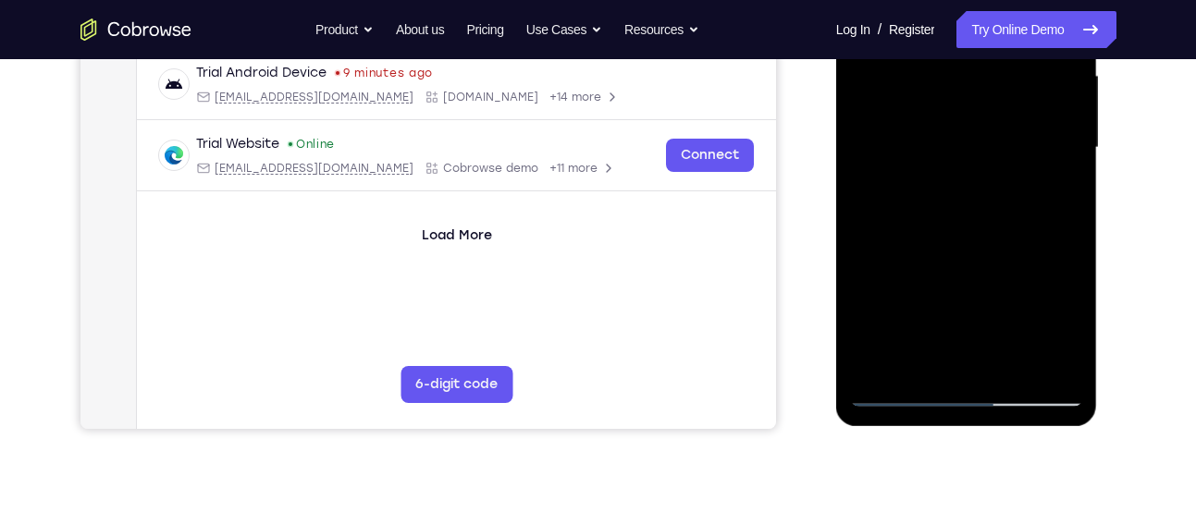
click at [983, 254] on div at bounding box center [966, 148] width 233 height 518
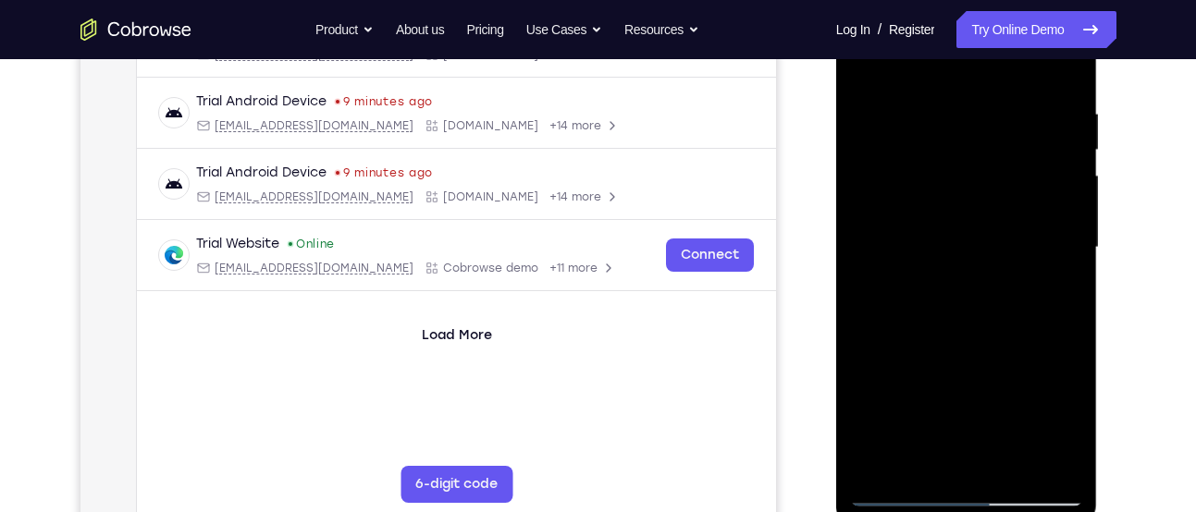
scroll to position [330, 0]
click at [943, 227] on div at bounding box center [966, 249] width 233 height 518
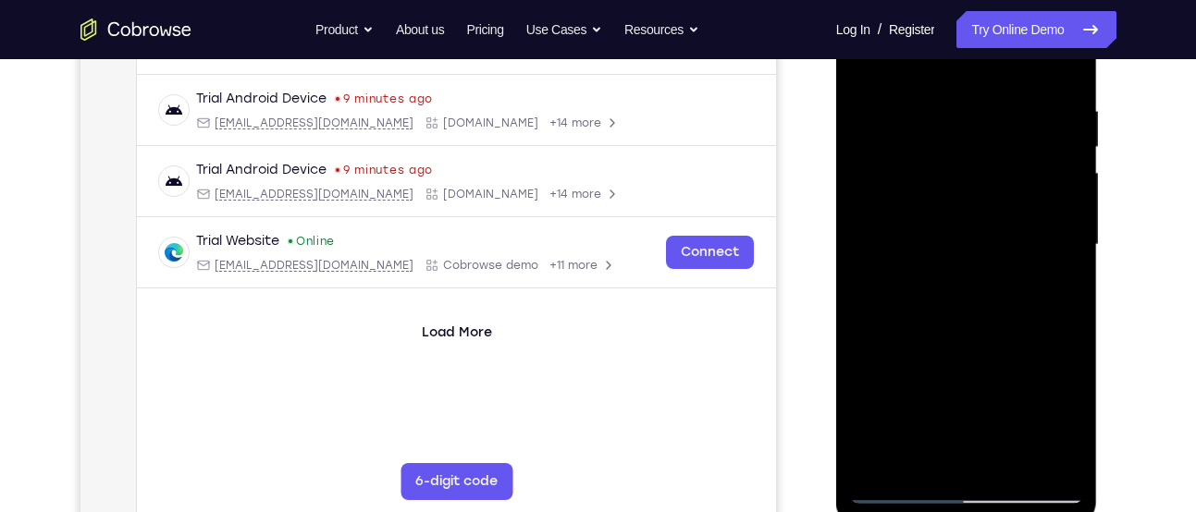
scroll to position [392, 0]
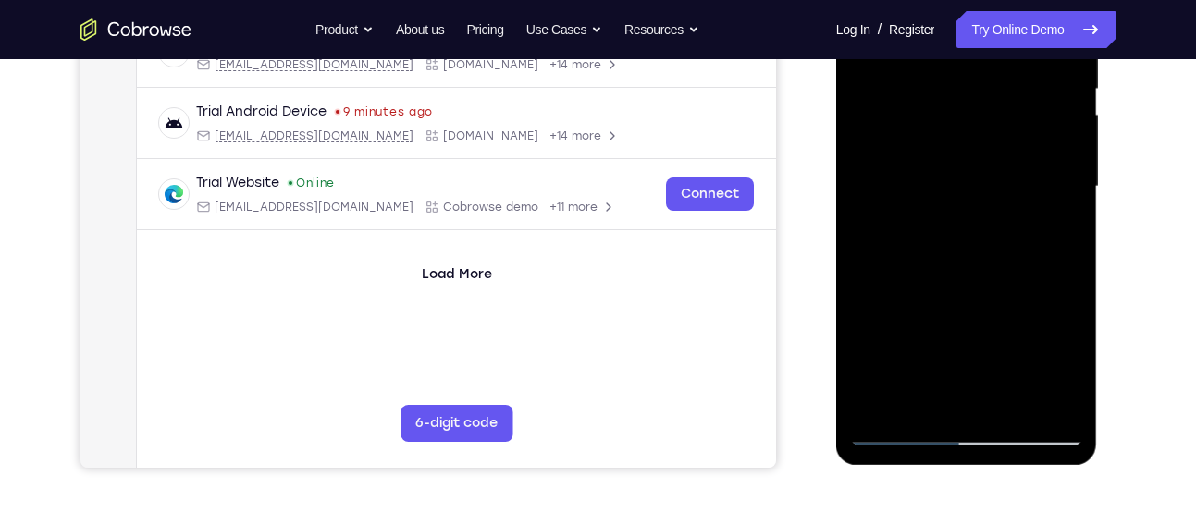
click at [900, 430] on div at bounding box center [966, 187] width 233 height 518
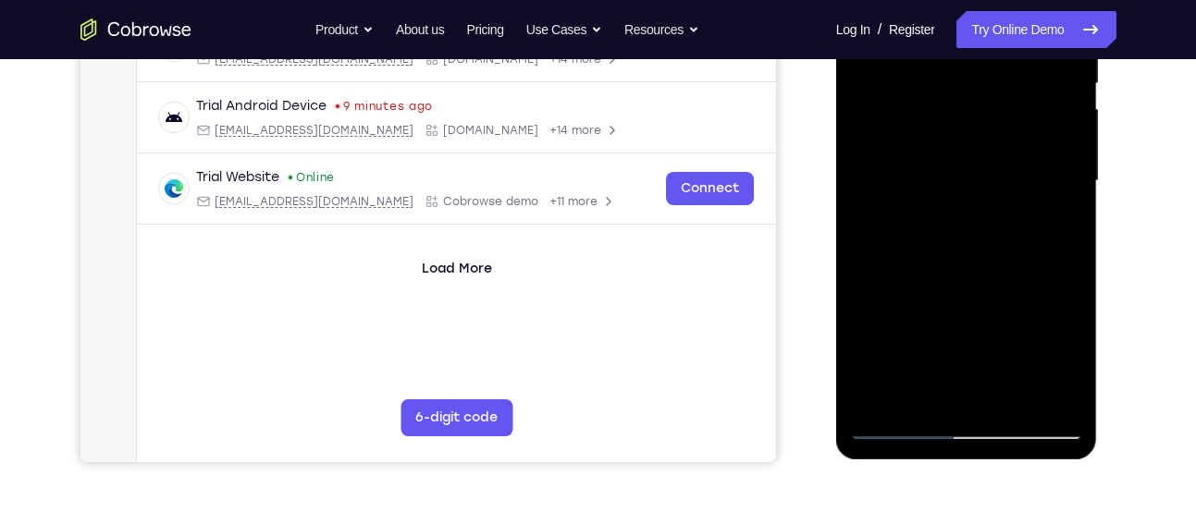
click at [898, 424] on div at bounding box center [966, 181] width 233 height 518
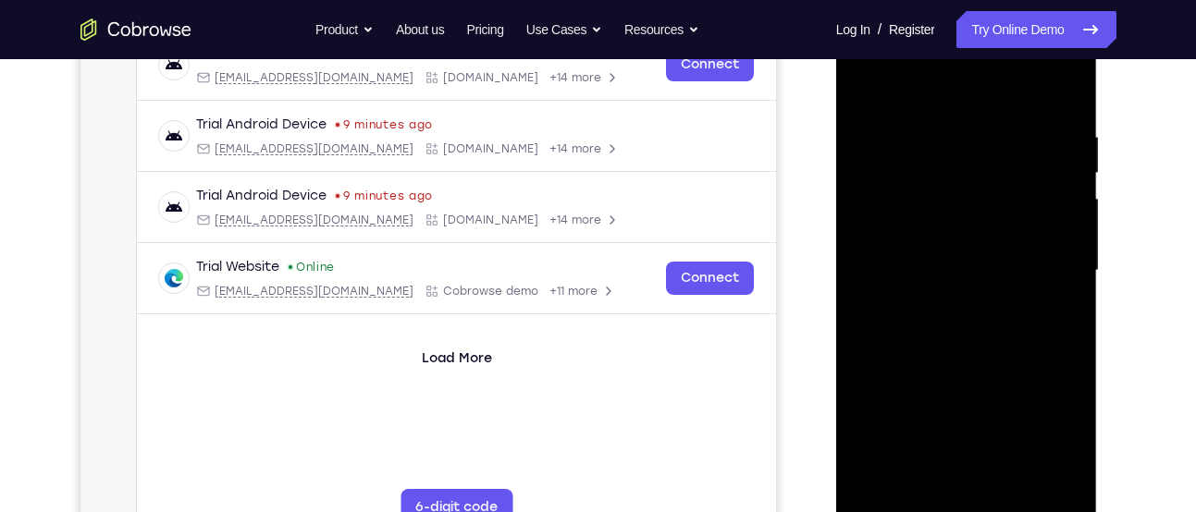
scroll to position [304, 0]
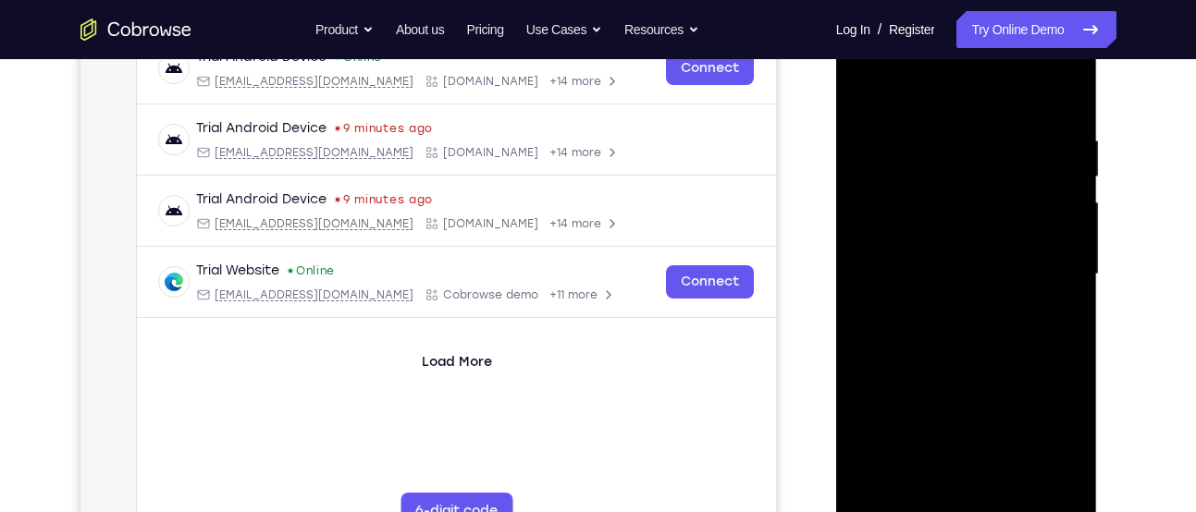
click at [941, 292] on div at bounding box center [966, 275] width 233 height 518
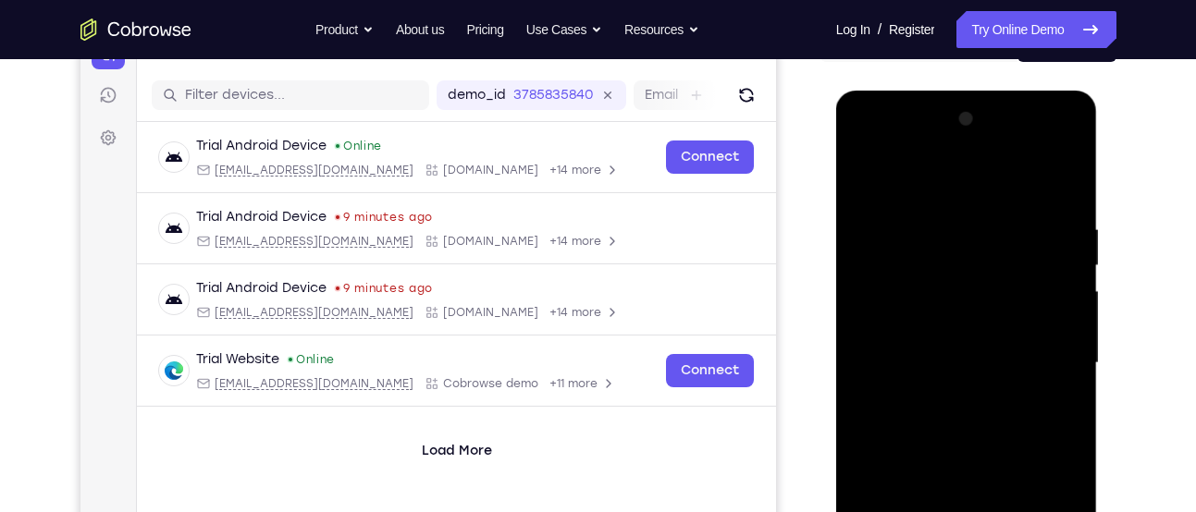
scroll to position [215, 0]
click at [867, 175] on div at bounding box center [966, 364] width 233 height 518
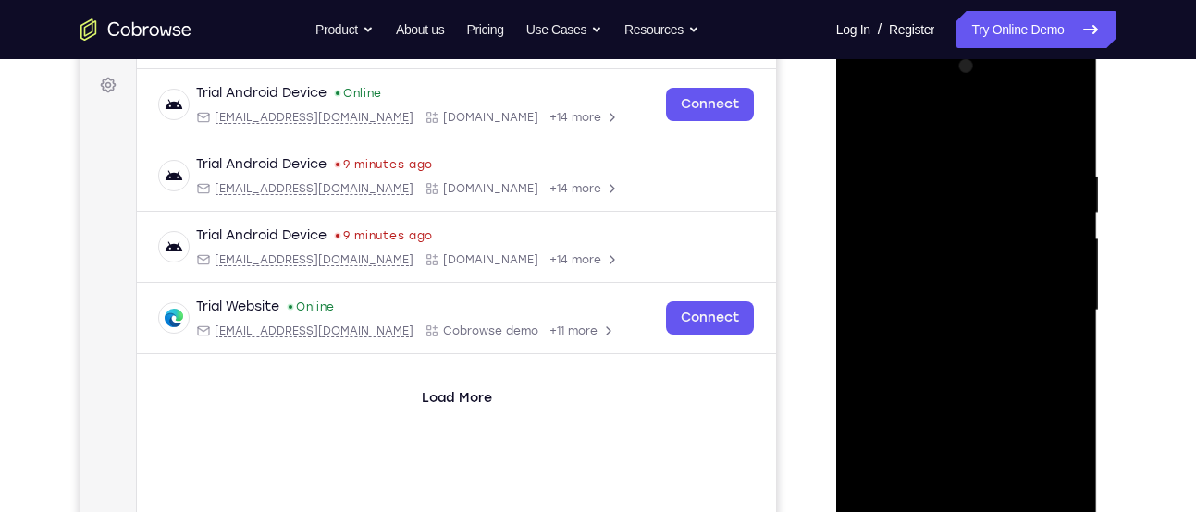
scroll to position [267, 0]
click at [1070, 213] on div at bounding box center [966, 312] width 233 height 518
click at [1067, 211] on div at bounding box center [966, 312] width 233 height 518
click at [864, 211] on div at bounding box center [966, 312] width 233 height 518
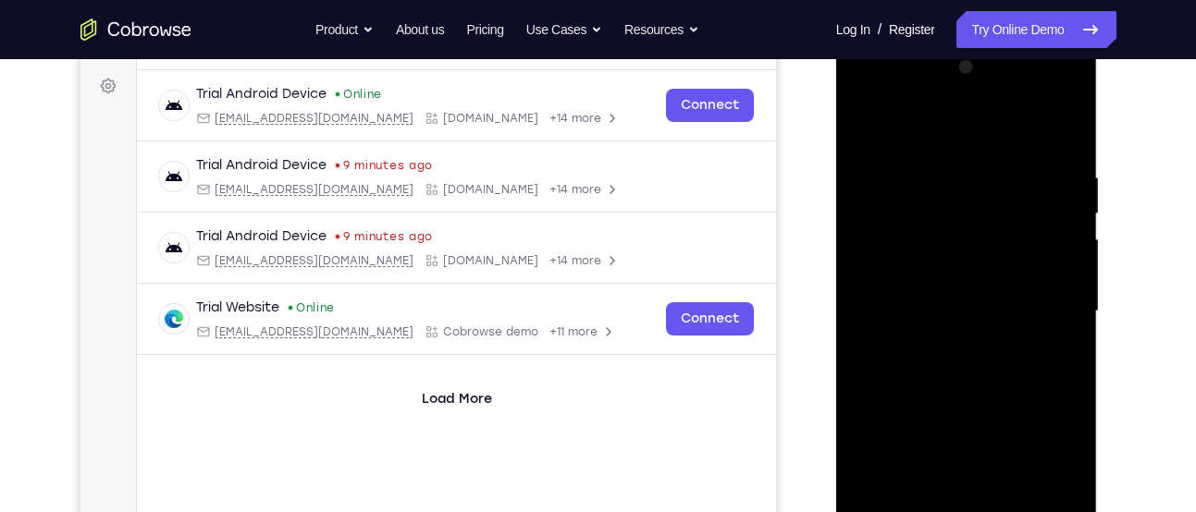
click at [864, 211] on div at bounding box center [966, 312] width 233 height 518
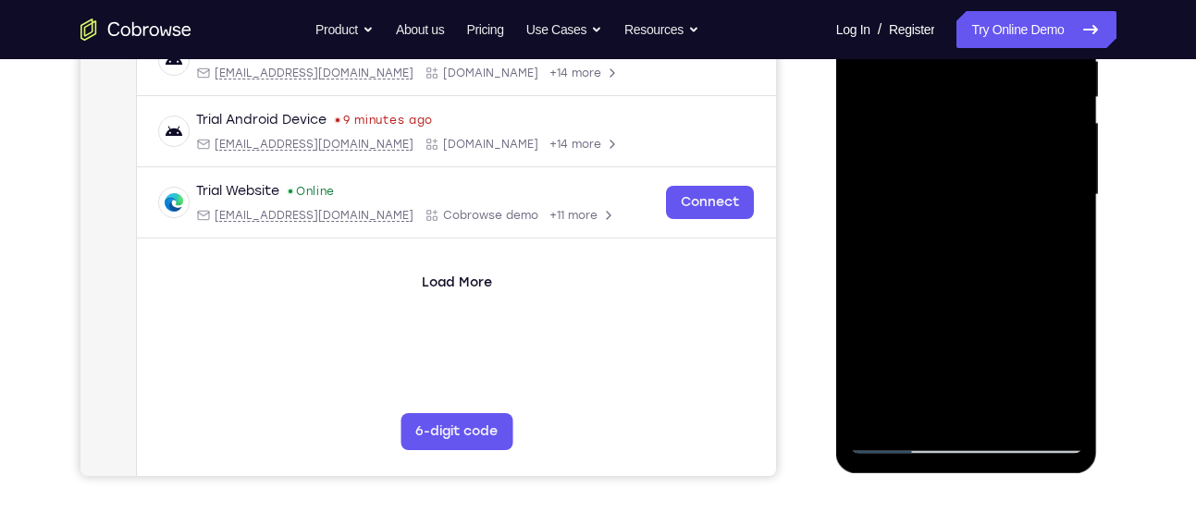
scroll to position [386, 0]
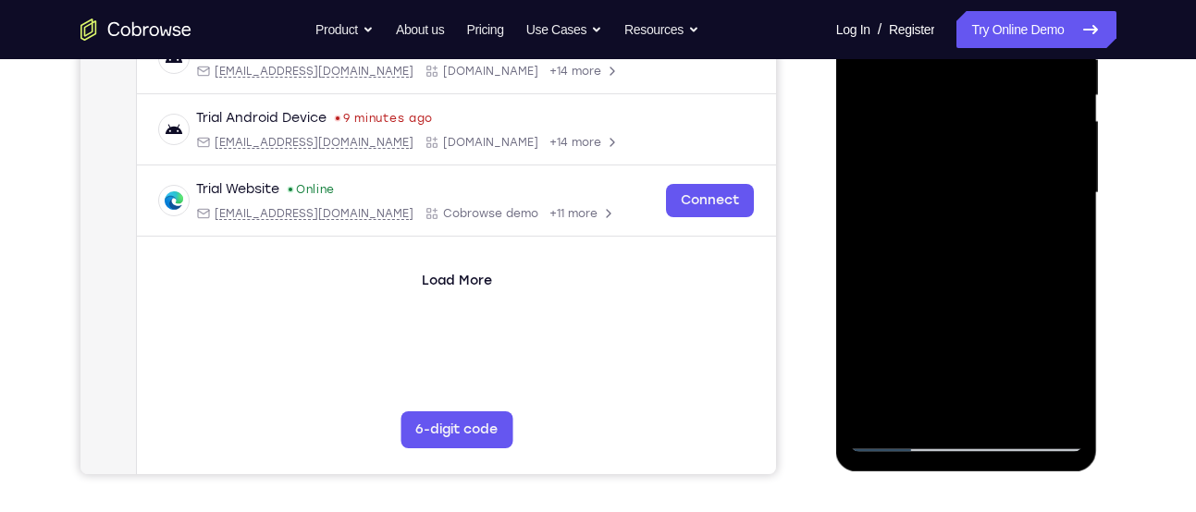
click at [896, 439] on div at bounding box center [966, 193] width 233 height 518
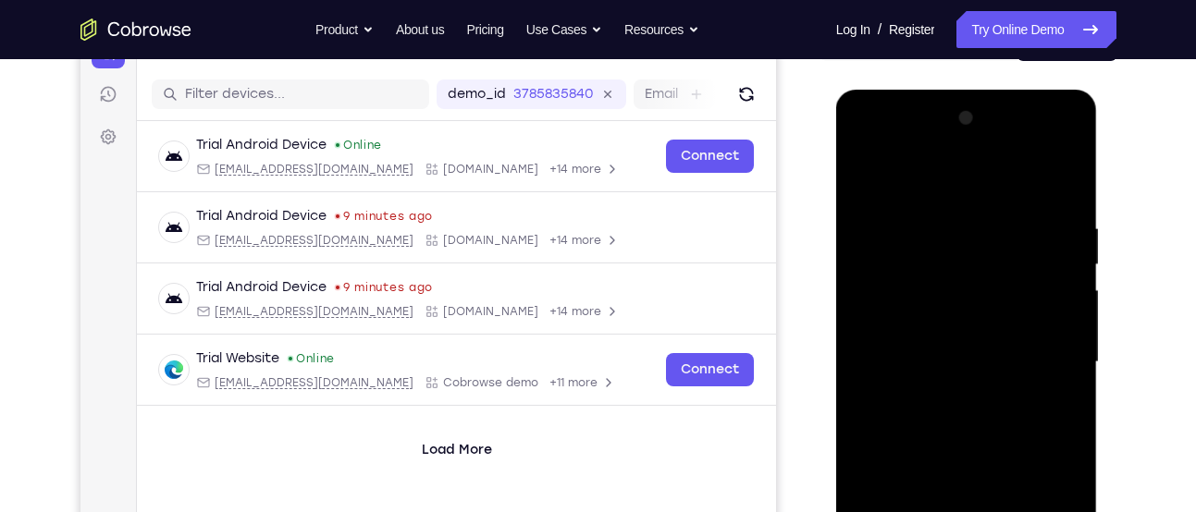
click at [866, 186] on div at bounding box center [966, 363] width 233 height 518
click at [865, 176] on div at bounding box center [966, 363] width 233 height 518
click at [929, 213] on div at bounding box center [966, 363] width 233 height 518
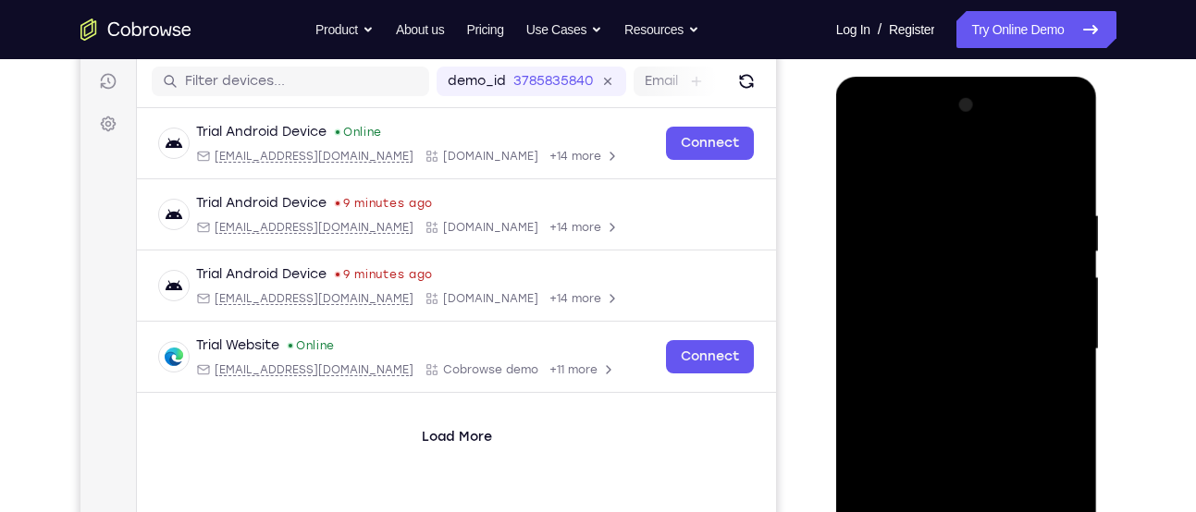
scroll to position [226, 0]
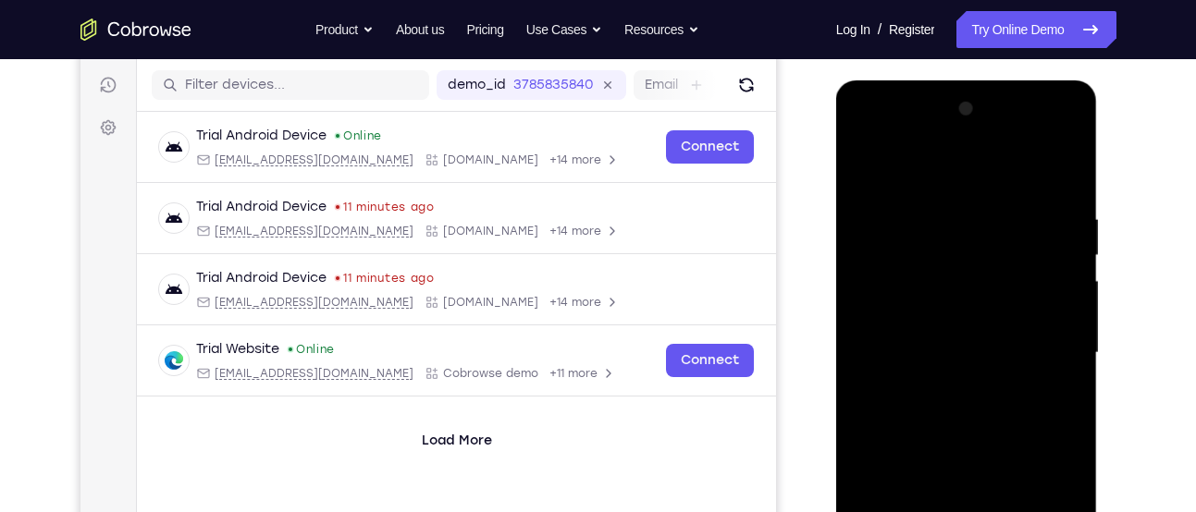
click at [1063, 174] on div at bounding box center [966, 353] width 233 height 518
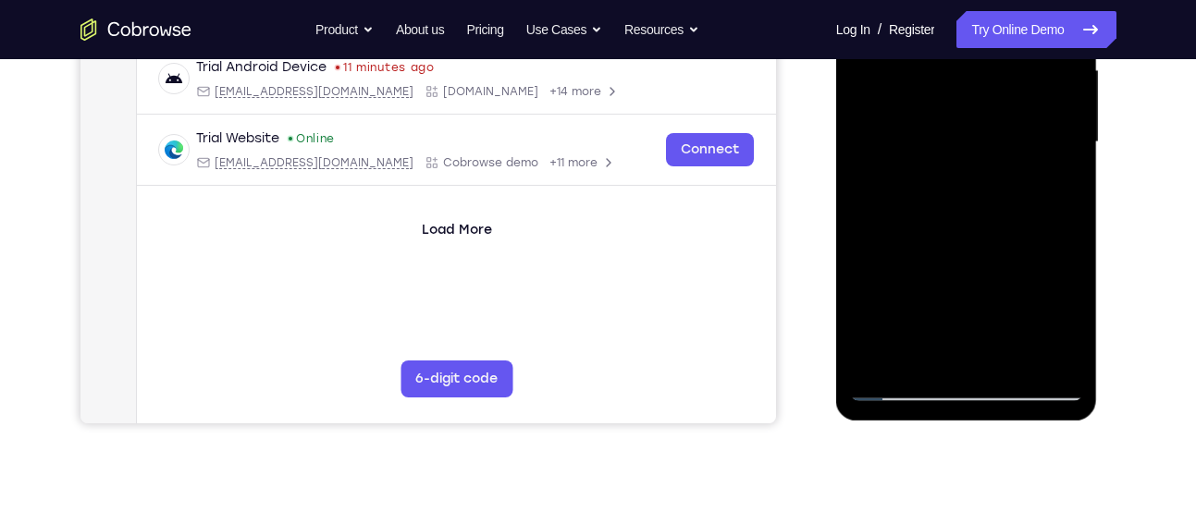
scroll to position [437, 0]
click at [1055, 363] on div at bounding box center [966, 142] width 233 height 518
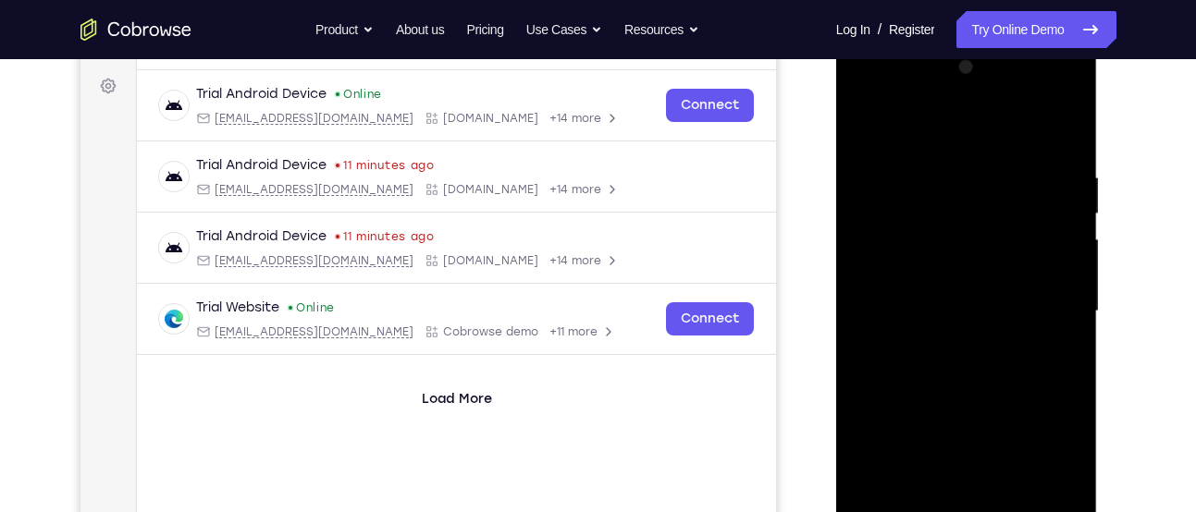
scroll to position [259, 0]
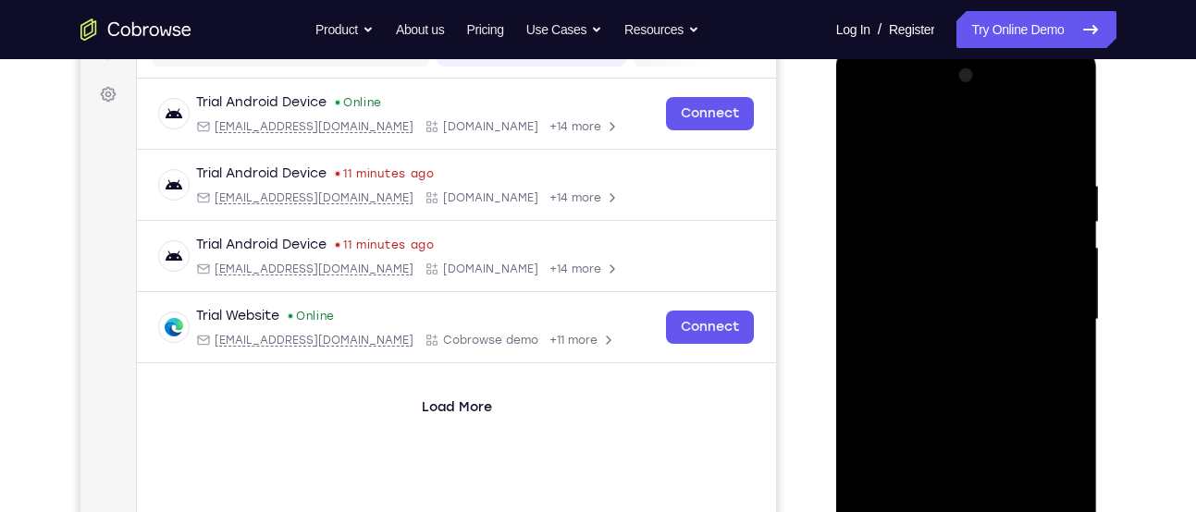
drag, startPoint x: 1049, startPoint y: 281, endPoint x: 1059, endPoint y: 153, distance: 129.0
click at [1059, 153] on div at bounding box center [966, 320] width 233 height 518
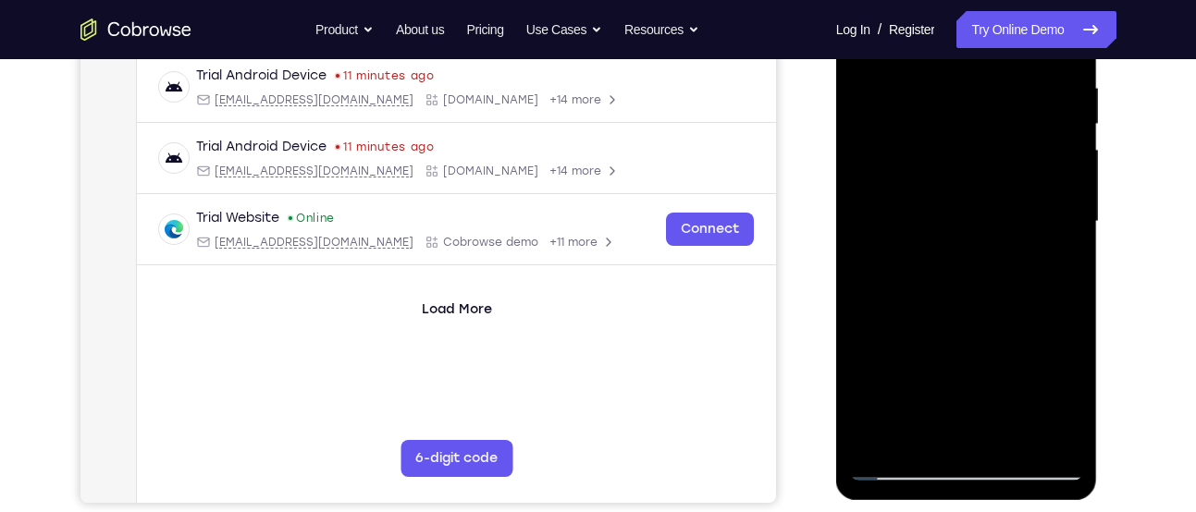
scroll to position [358, 0]
click at [1070, 413] on div at bounding box center [966, 221] width 233 height 518
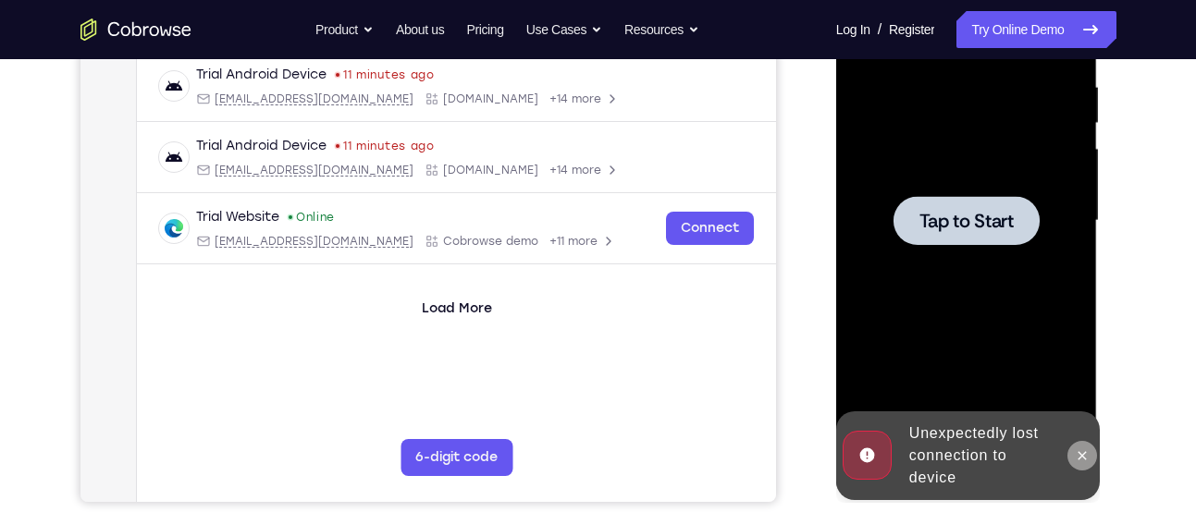
click at [1079, 444] on button at bounding box center [1082, 456] width 30 height 30
